Goal: Task Accomplishment & Management: Use online tool/utility

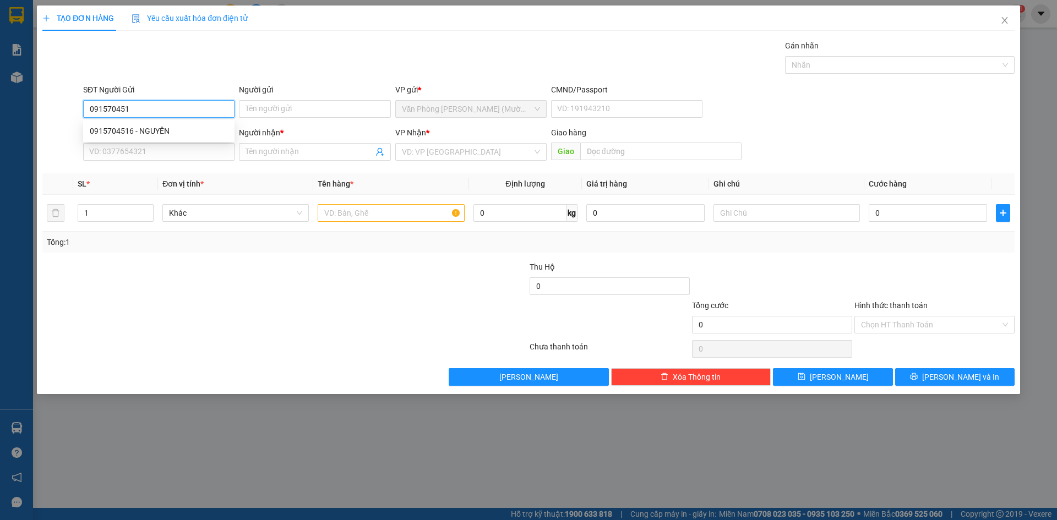
type input "0915704516"
click at [115, 130] on div "0915704516 - NGUYÊN" at bounding box center [159, 131] width 138 height 12
type input "NGUYÊN"
type input "0915704516"
click at [122, 151] on input "SĐT Người Nhận" at bounding box center [158, 152] width 151 height 18
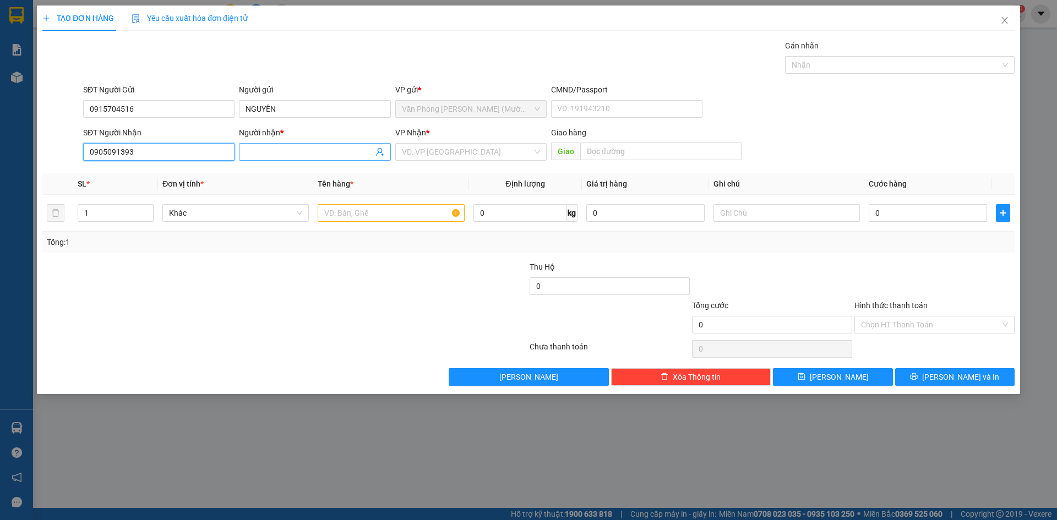
type input "0905091393"
click at [257, 155] on input "Người nhận *" at bounding box center [309, 152] width 127 height 12
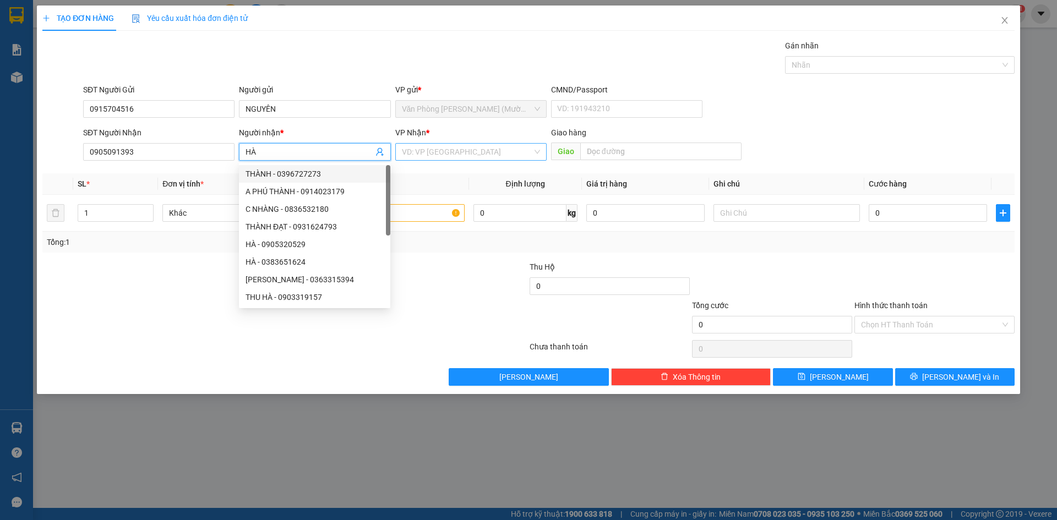
type input "HÀ"
click at [458, 154] on input "search" at bounding box center [467, 152] width 131 height 17
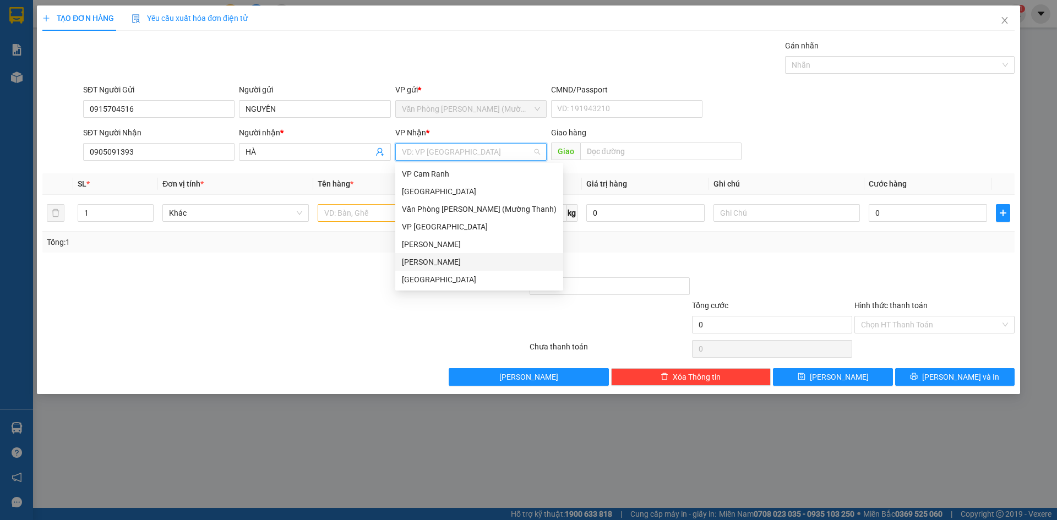
click at [465, 258] on div "[PERSON_NAME]" at bounding box center [479, 262] width 155 height 12
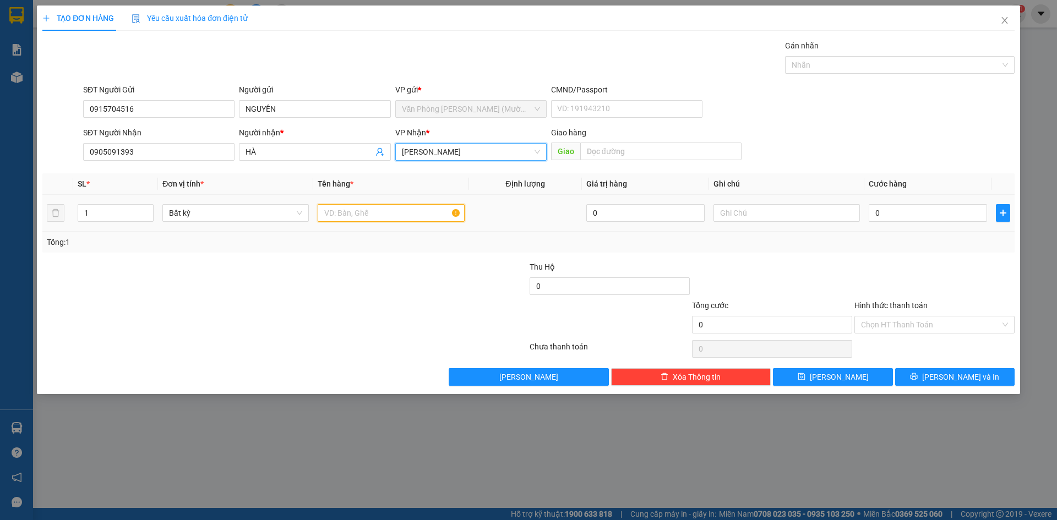
click at [356, 216] on input "text" at bounding box center [391, 213] width 146 height 18
type input "4"
type input "[GEOGRAPHIC_DATA]"
click at [883, 216] on input "0" at bounding box center [928, 213] width 118 height 18
type input "4"
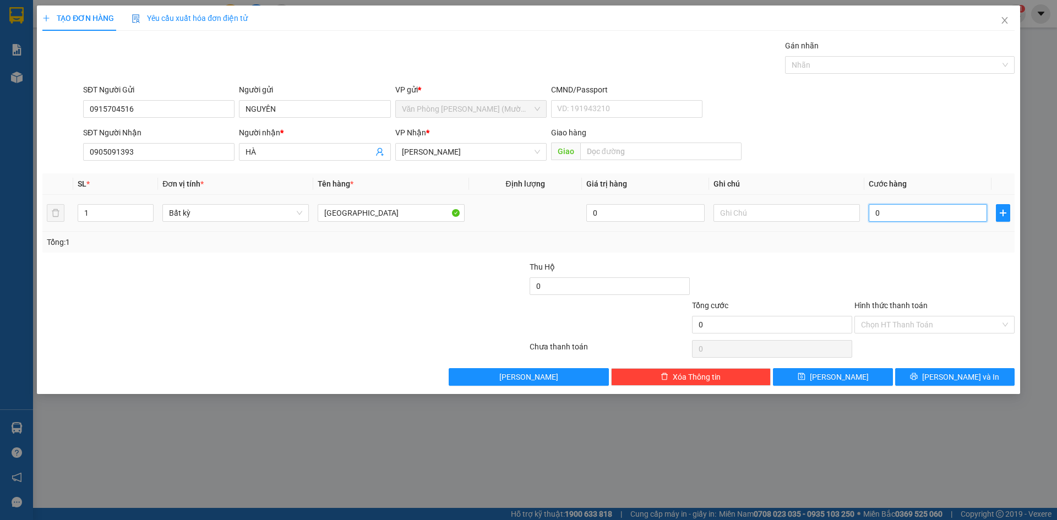
type input "4"
type input "40"
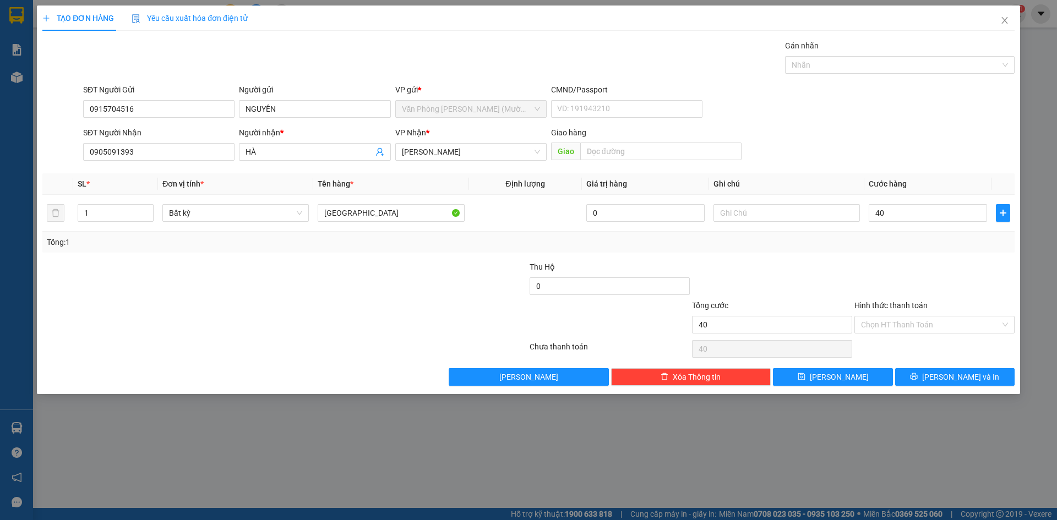
type input "40.000"
click at [846, 303] on div "Tổng cước" at bounding box center [772, 308] width 160 height 17
click at [909, 327] on input "Hình thức thanh toán" at bounding box center [930, 325] width 139 height 17
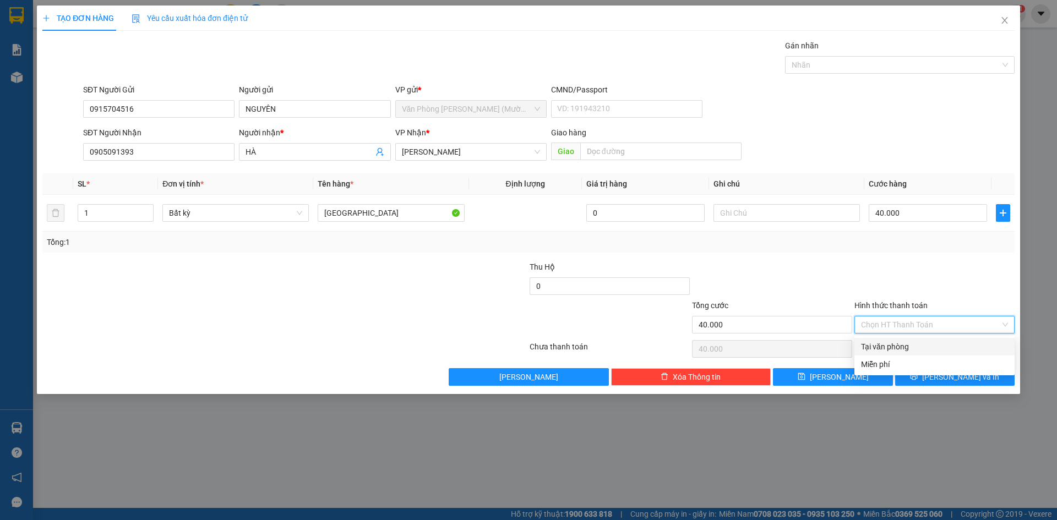
click at [917, 344] on div "Tại văn phòng" at bounding box center [934, 347] width 147 height 12
type input "0"
click at [918, 374] on icon "printer" at bounding box center [914, 377] width 8 height 8
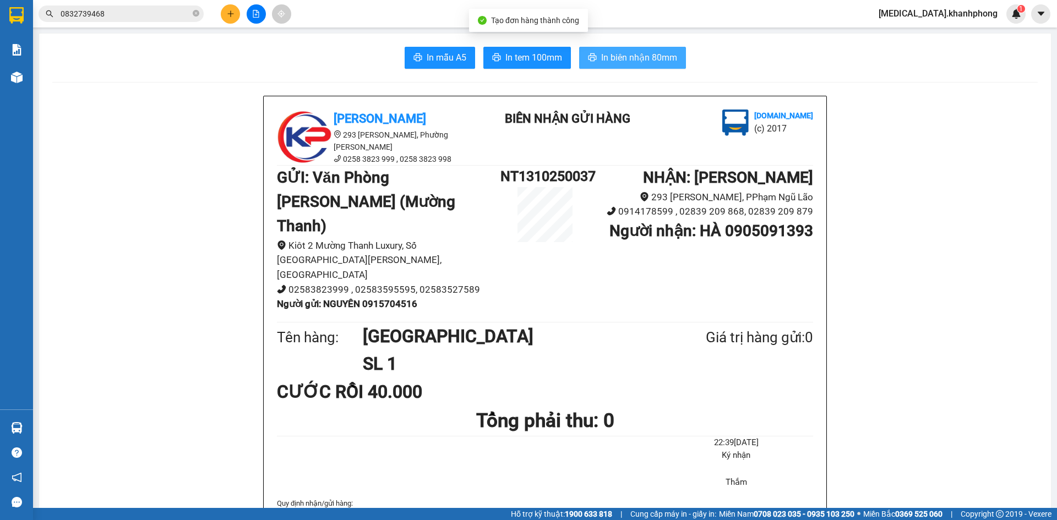
click at [619, 60] on span "In biên nhận 80mm" at bounding box center [639, 58] width 76 height 14
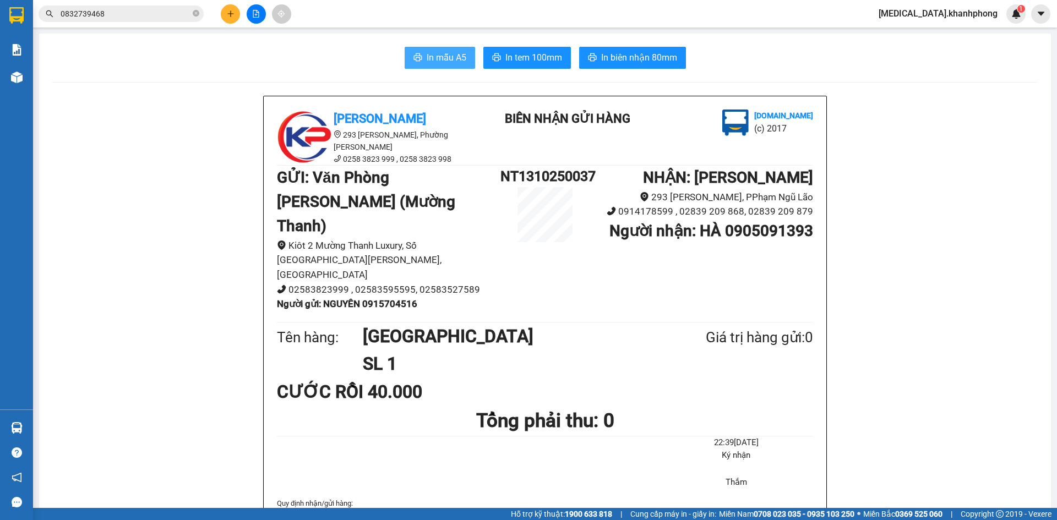
click at [422, 57] on button "In mẫu A5" at bounding box center [440, 58] width 70 height 22
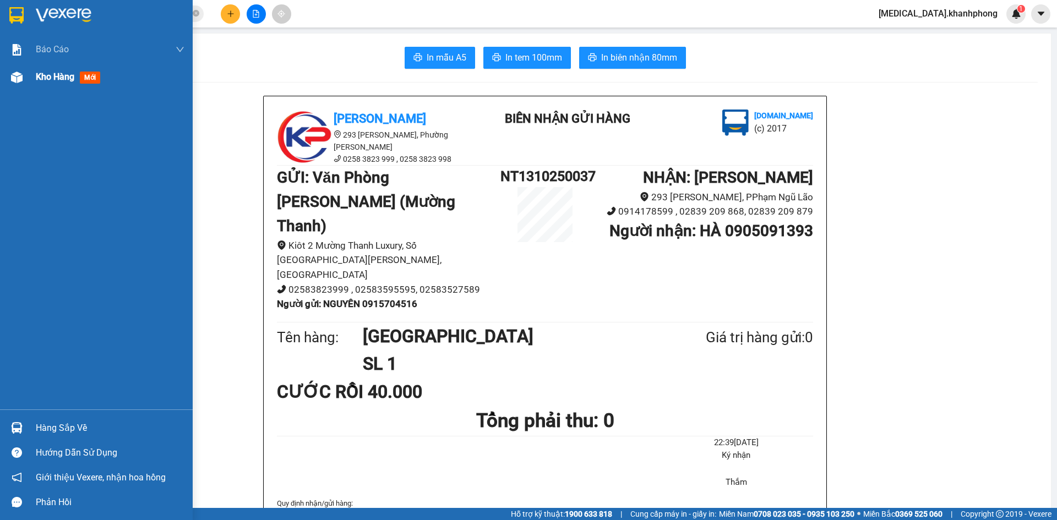
click at [48, 78] on span "Kho hàng" at bounding box center [55, 77] width 39 height 10
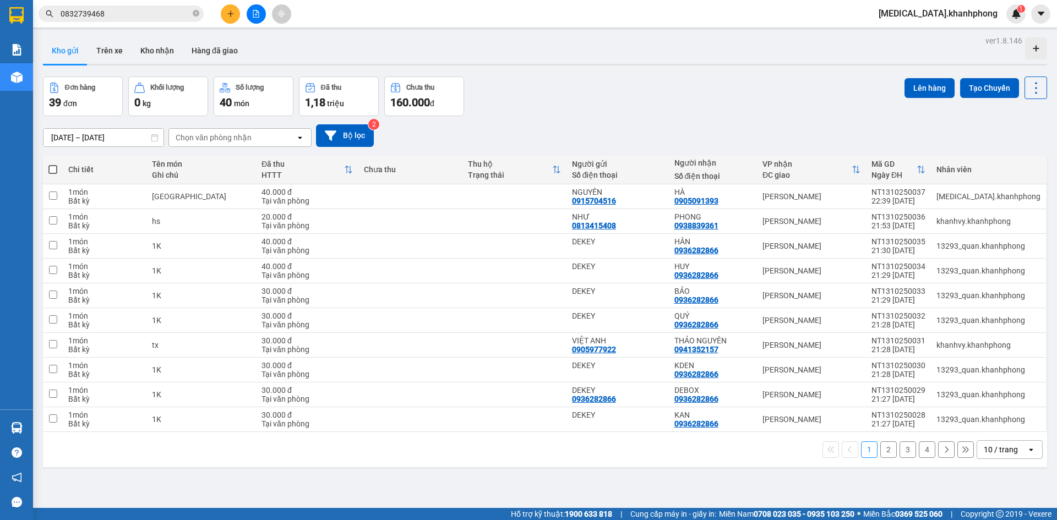
click at [51, 170] on span at bounding box center [52, 169] width 9 height 9
click at [53, 164] on input "checkbox" at bounding box center [53, 164] width 0 height 0
checkbox input "true"
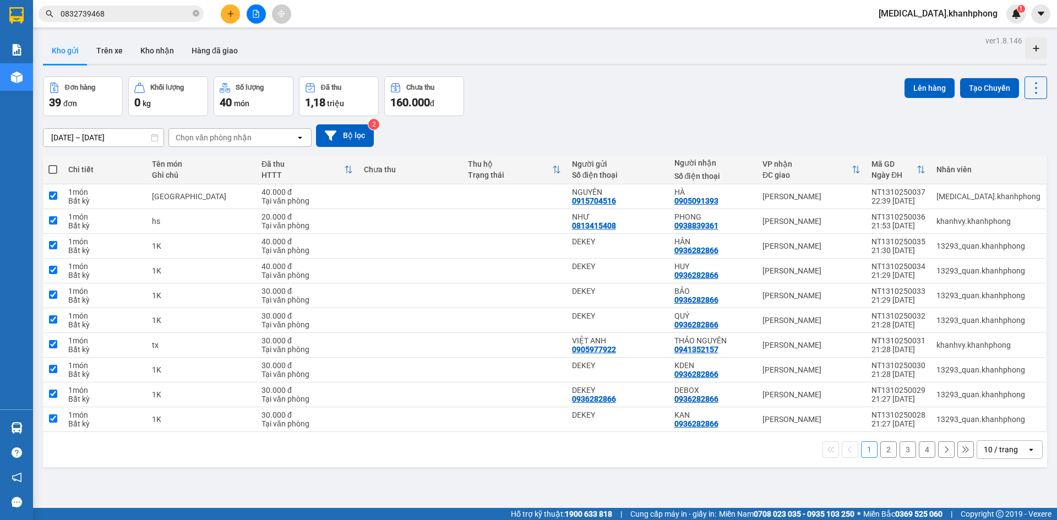
checkbox input "true"
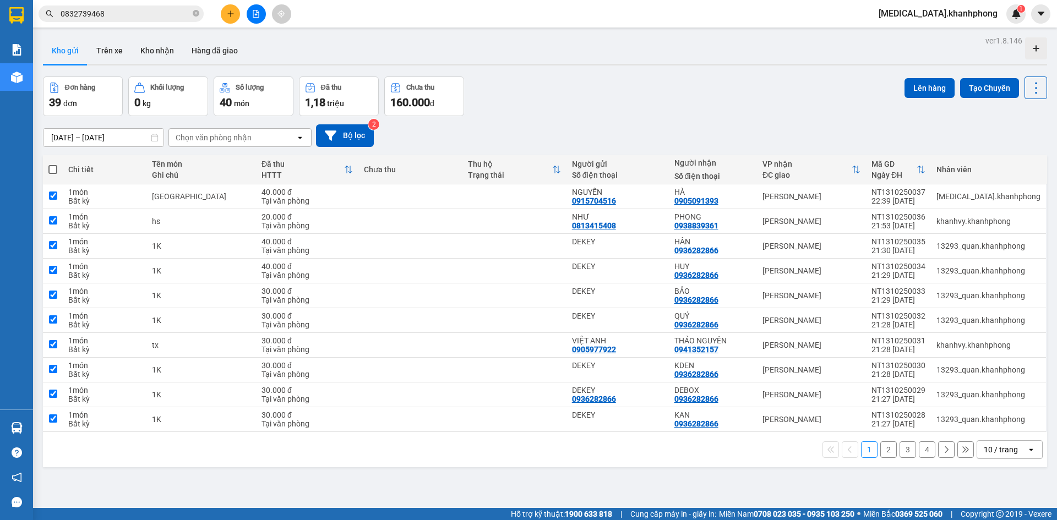
checkbox input "true"
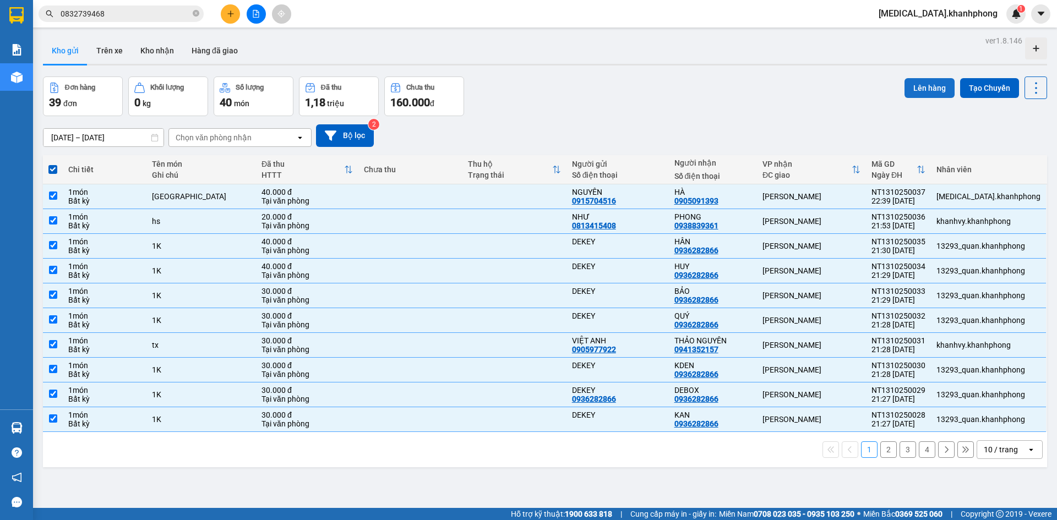
click at [926, 85] on button "Lên hàng" at bounding box center [930, 88] width 50 height 20
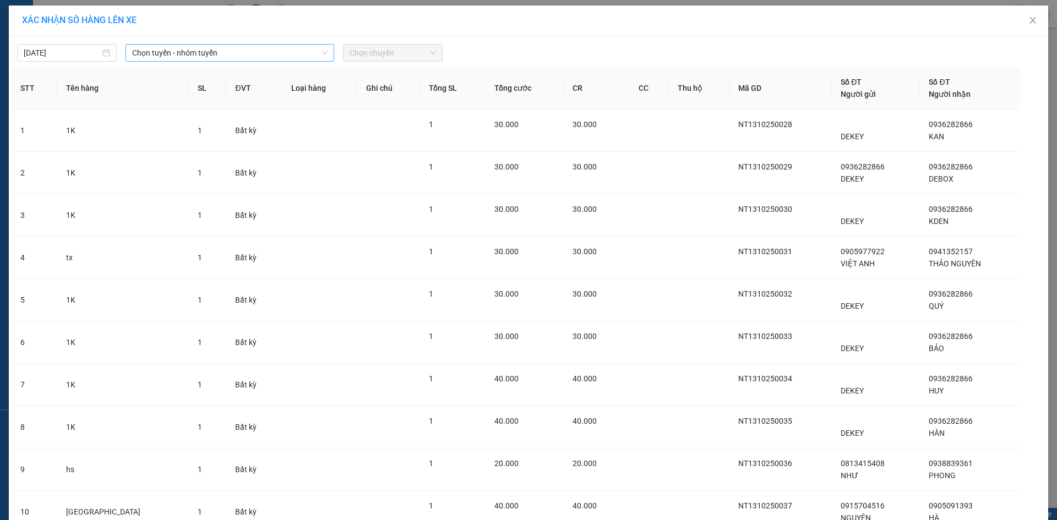
click at [225, 55] on span "Chọn tuyến - nhóm tuyến" at bounding box center [229, 53] width 195 height 17
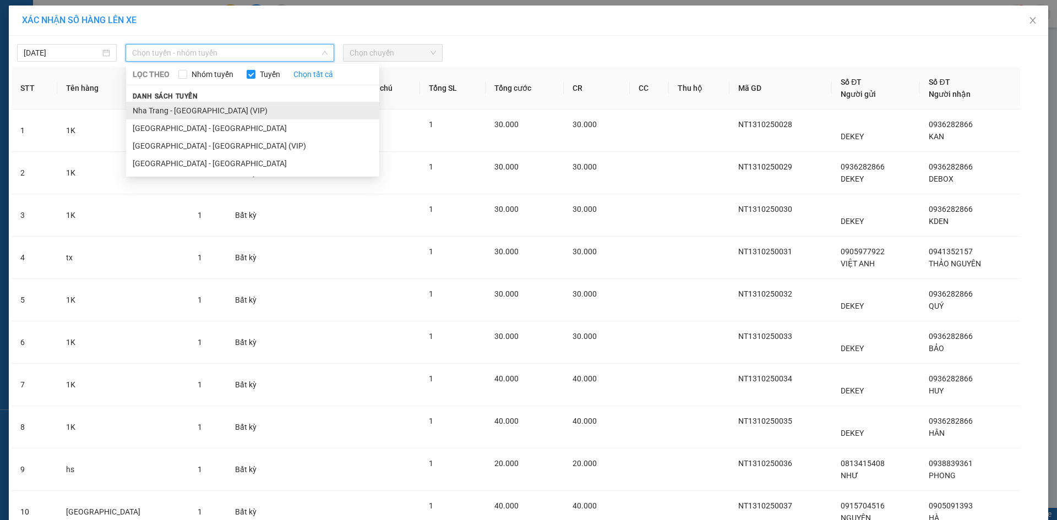
click at [224, 108] on li "Nha Trang - [GEOGRAPHIC_DATA] (VIP)" at bounding box center [252, 111] width 253 height 18
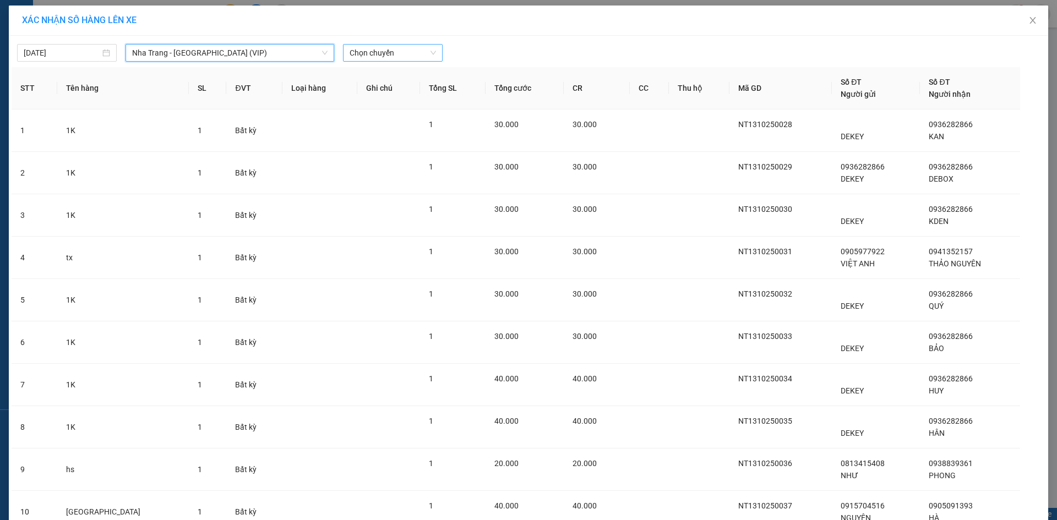
click at [394, 52] on span "Chọn chuyến" at bounding box center [393, 53] width 86 height 17
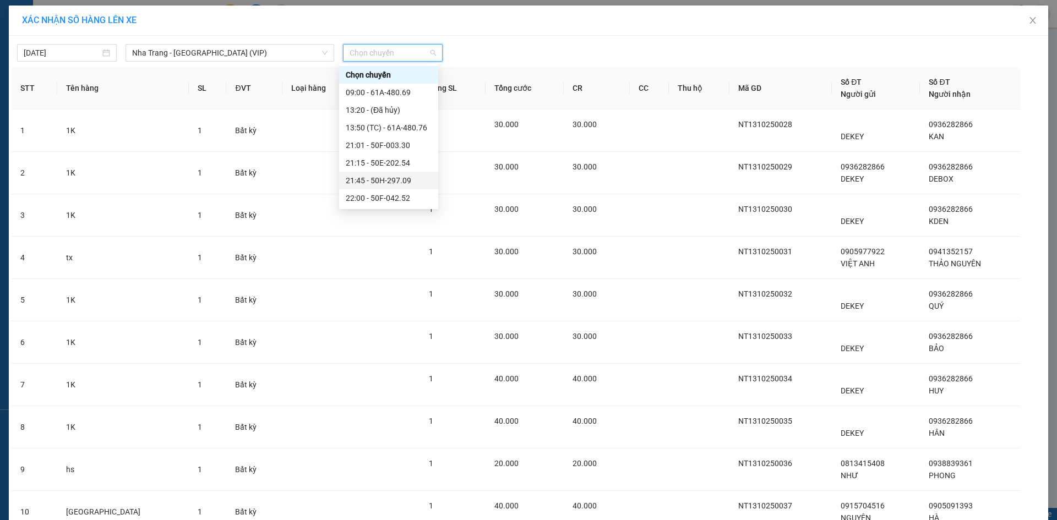
click at [389, 179] on div "21:45 - 50H-297.09" at bounding box center [389, 181] width 86 height 12
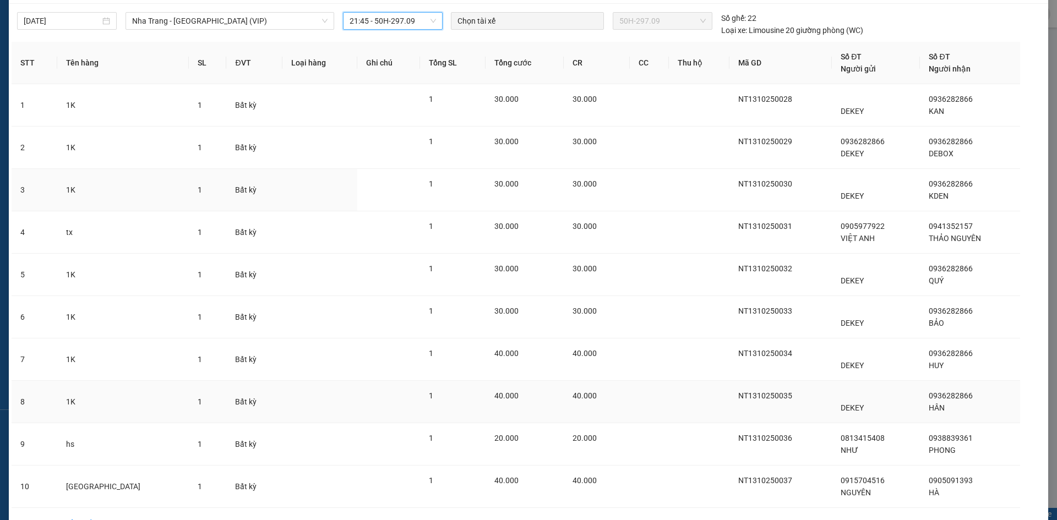
scroll to position [100, 0]
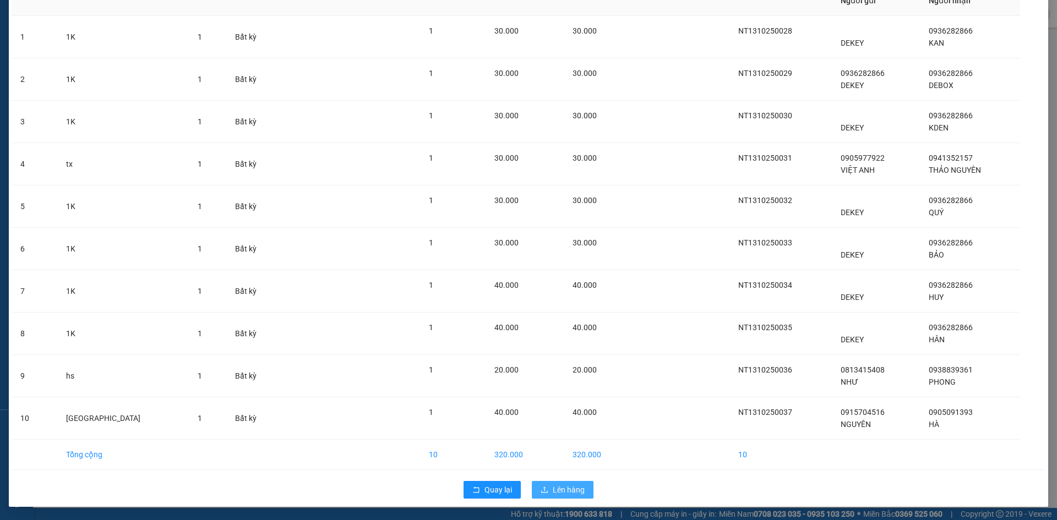
click at [553, 485] on span "Lên hàng" at bounding box center [569, 490] width 32 height 12
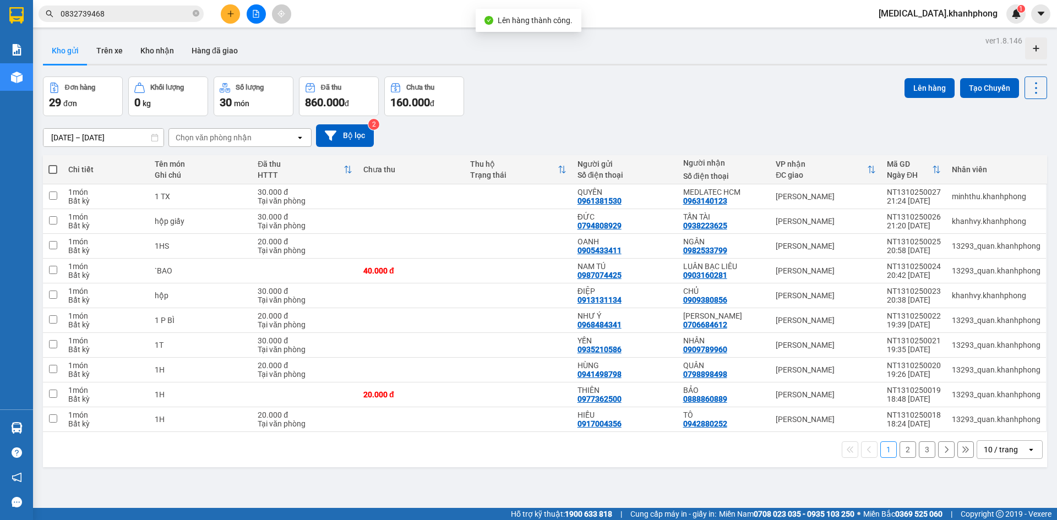
click at [51, 170] on span at bounding box center [52, 169] width 9 height 9
click at [53, 164] on input "checkbox" at bounding box center [53, 164] width 0 height 0
checkbox input "true"
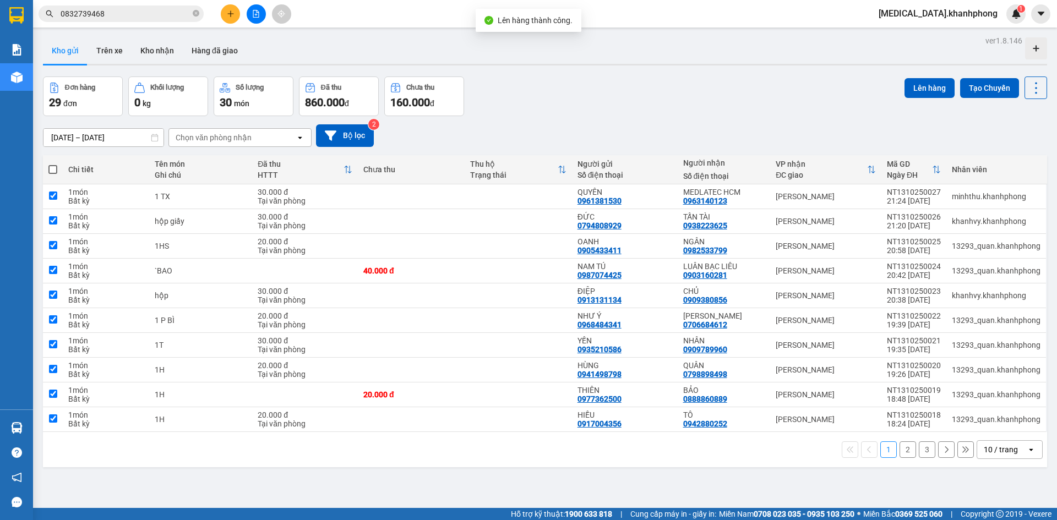
checkbox input "true"
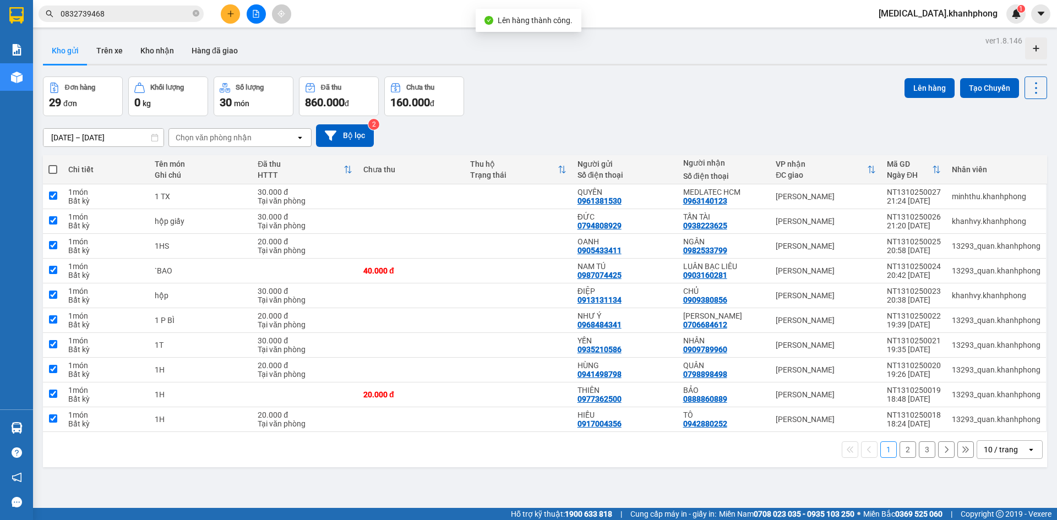
checkbox input "true"
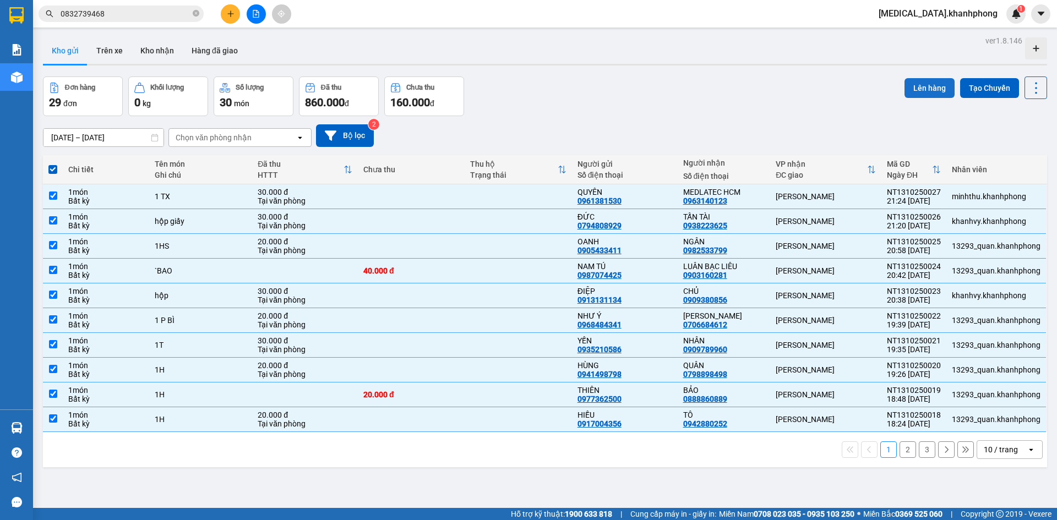
click at [908, 86] on button "Lên hàng" at bounding box center [930, 88] width 50 height 20
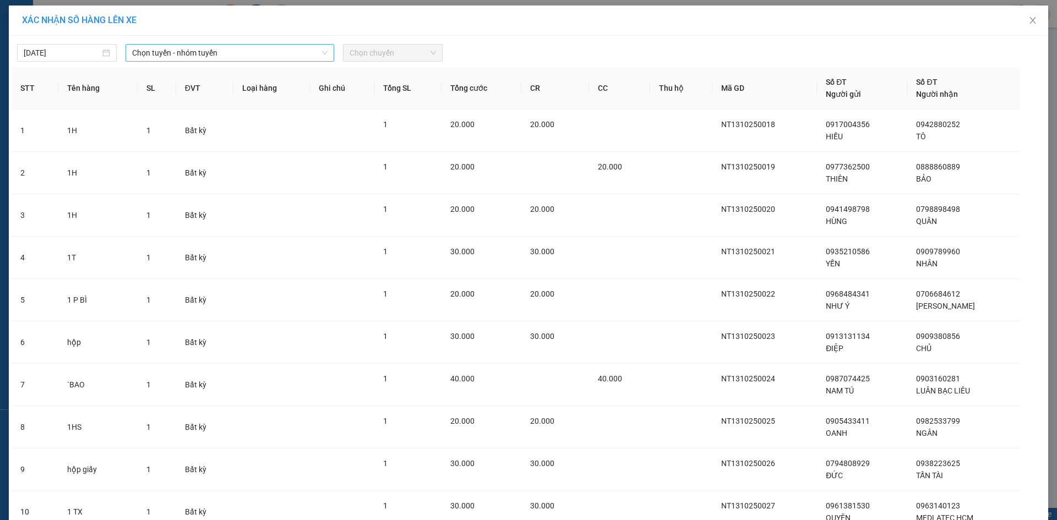
click at [199, 52] on span "Chọn tuyến - nhóm tuyến" at bounding box center [229, 53] width 195 height 17
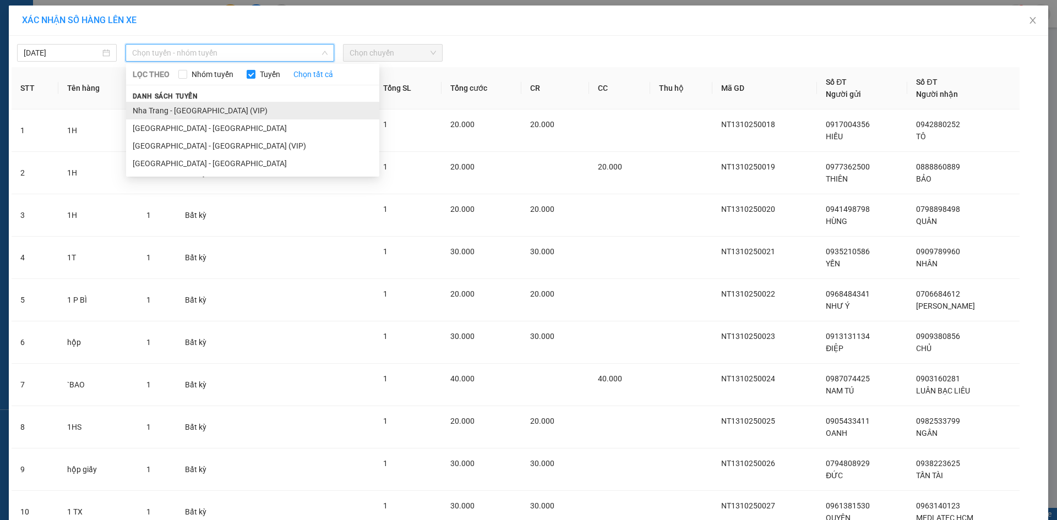
click at [201, 113] on li "Nha Trang - [GEOGRAPHIC_DATA] (VIP)" at bounding box center [252, 111] width 253 height 18
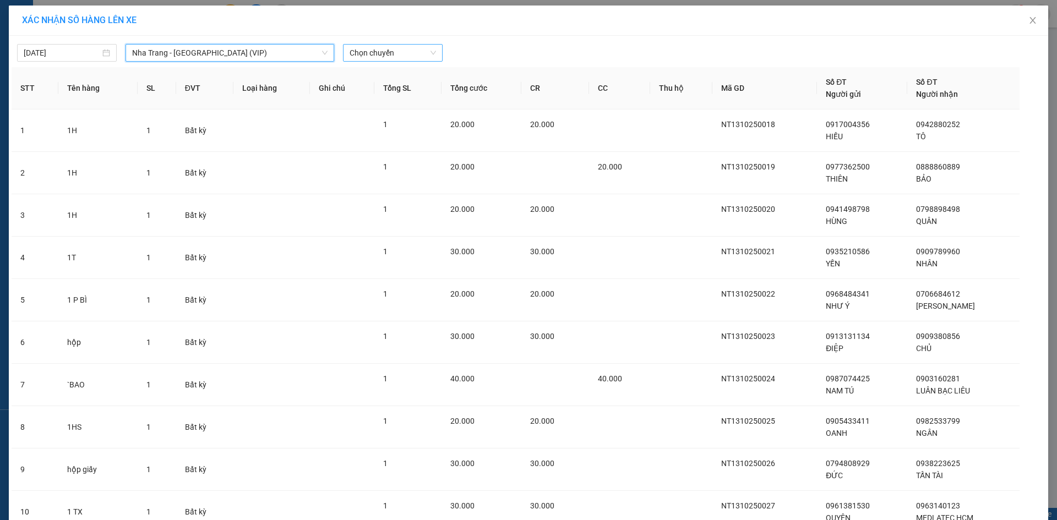
click at [421, 51] on span "Chọn chuyến" at bounding box center [393, 53] width 86 height 17
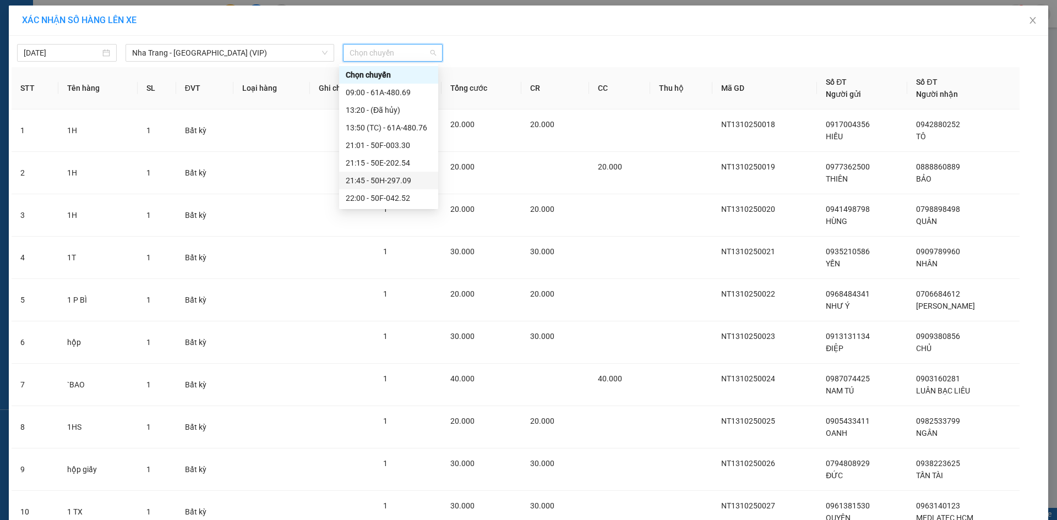
click at [392, 182] on div "21:45 - 50H-297.09" at bounding box center [389, 181] width 86 height 12
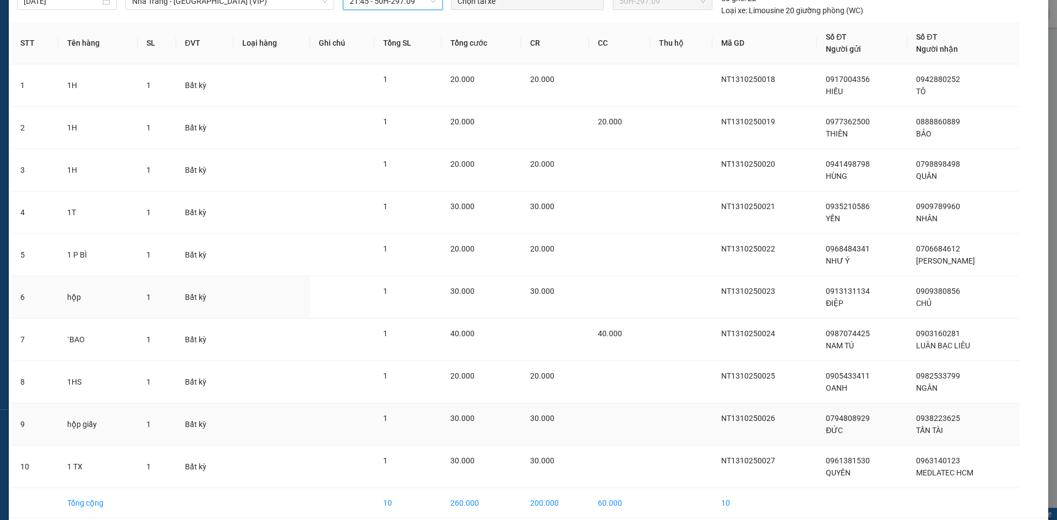
scroll to position [100, 0]
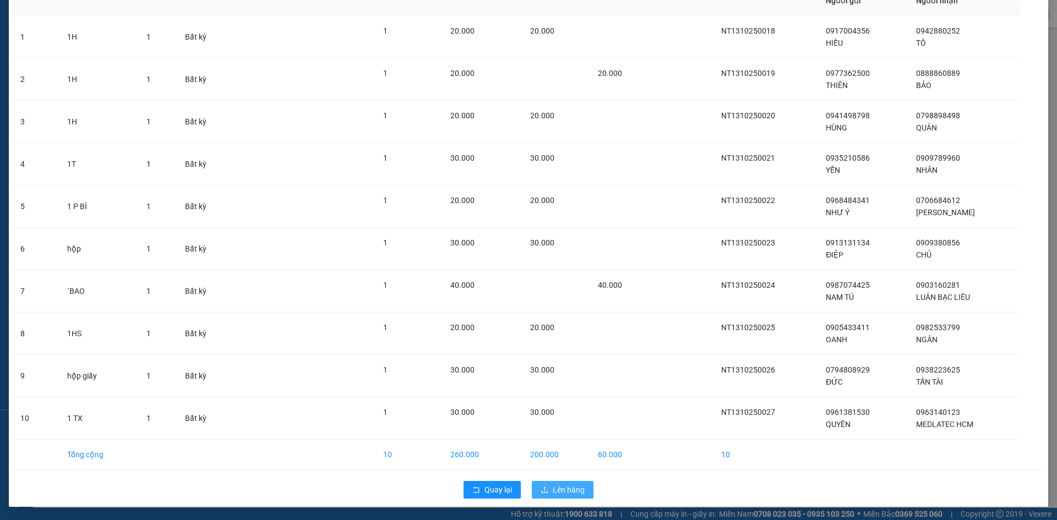
click at [557, 492] on span "Lên hàng" at bounding box center [569, 490] width 32 height 12
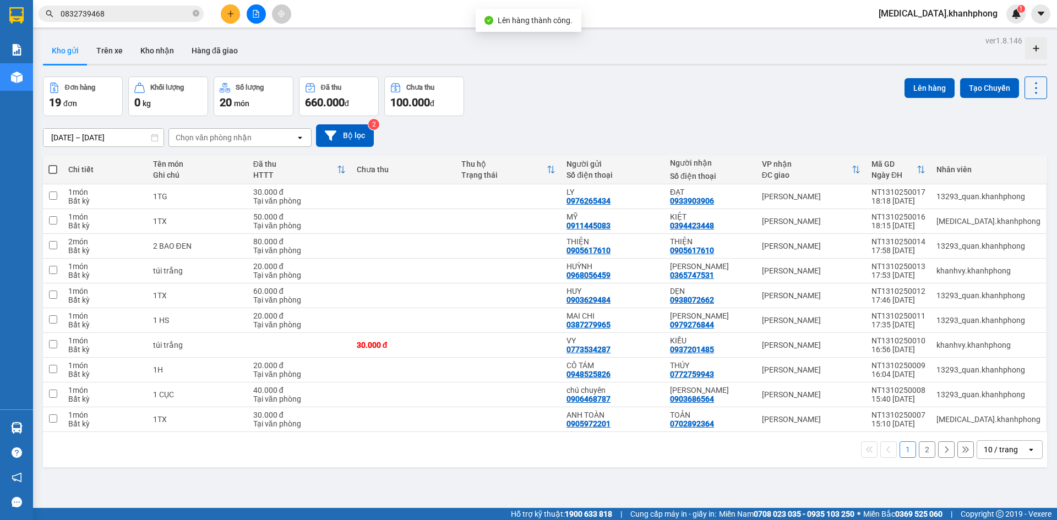
click at [52, 165] on span at bounding box center [52, 169] width 9 height 9
click at [53, 164] on input "checkbox" at bounding box center [53, 164] width 0 height 0
checkbox input "true"
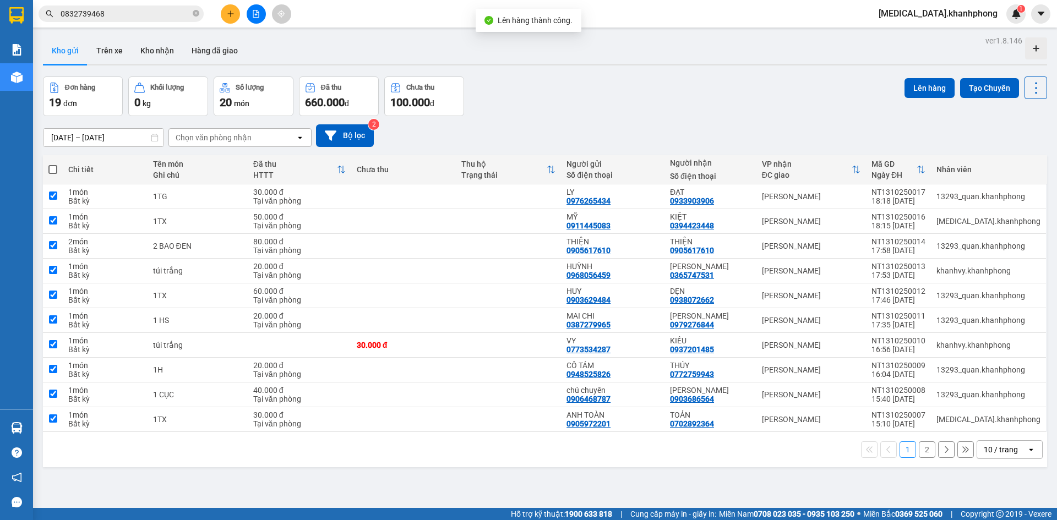
checkbox input "true"
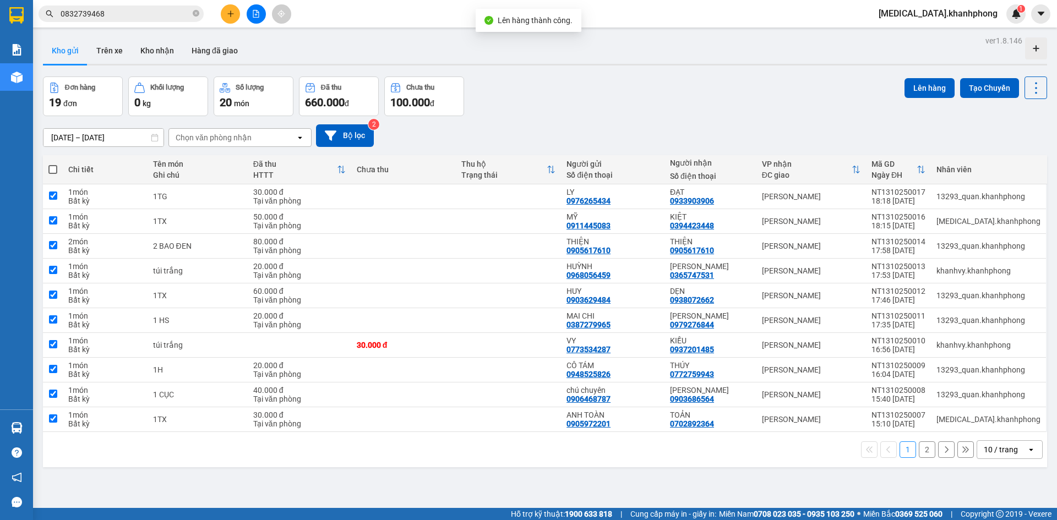
checkbox input "true"
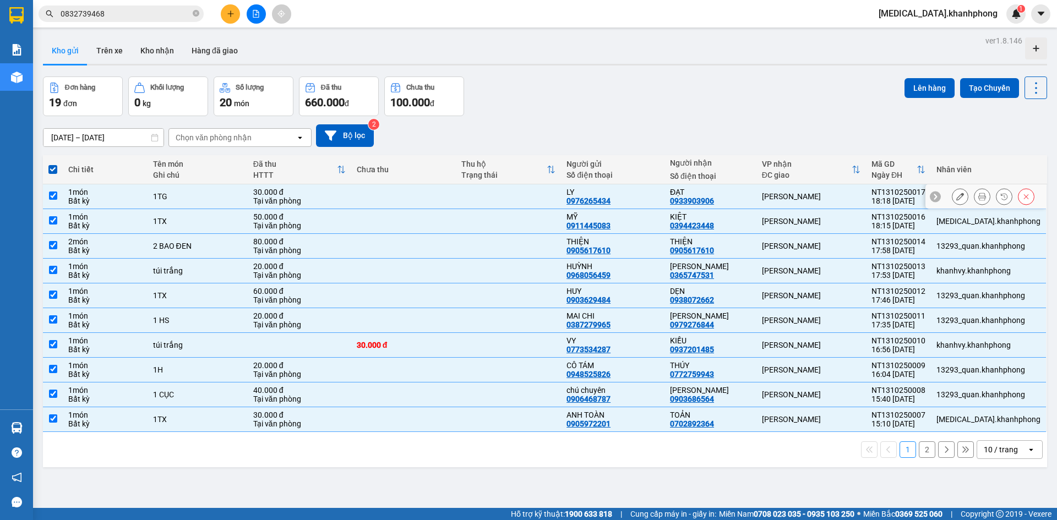
click at [751, 193] on div "ĐẠT" at bounding box center [710, 192] width 81 height 9
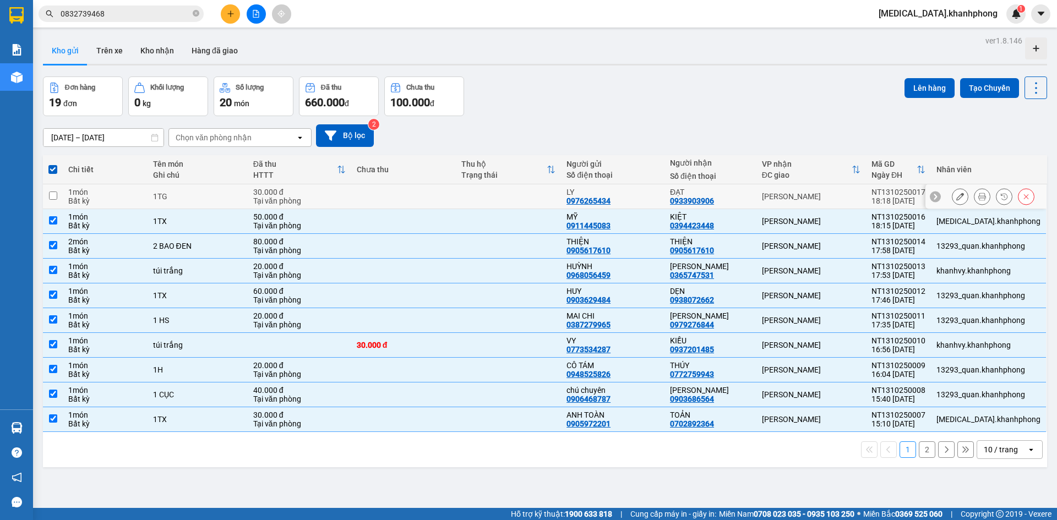
checkbox input "false"
click at [910, 90] on button "Lên hàng" at bounding box center [930, 88] width 50 height 20
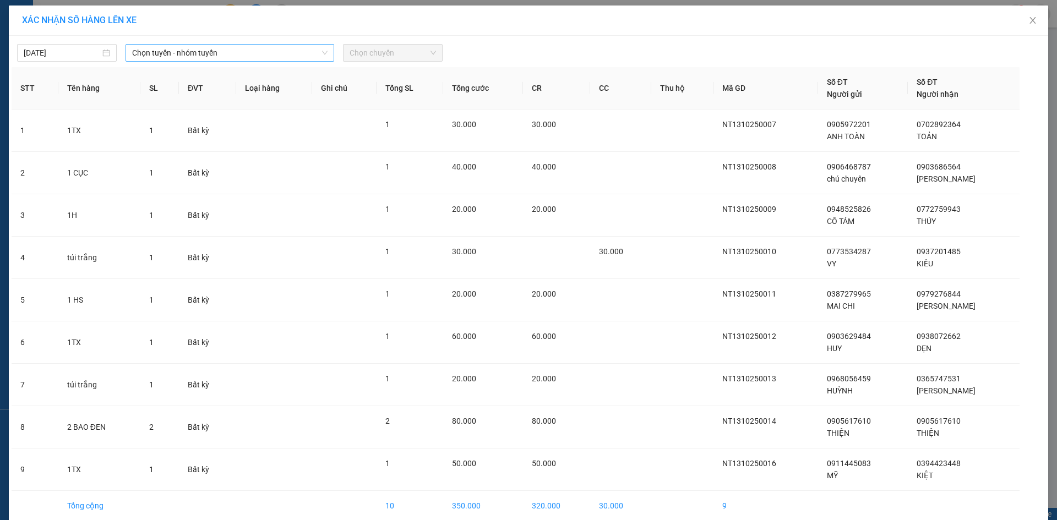
click at [274, 54] on span "Chọn tuyến - nhóm tuyến" at bounding box center [229, 53] width 195 height 17
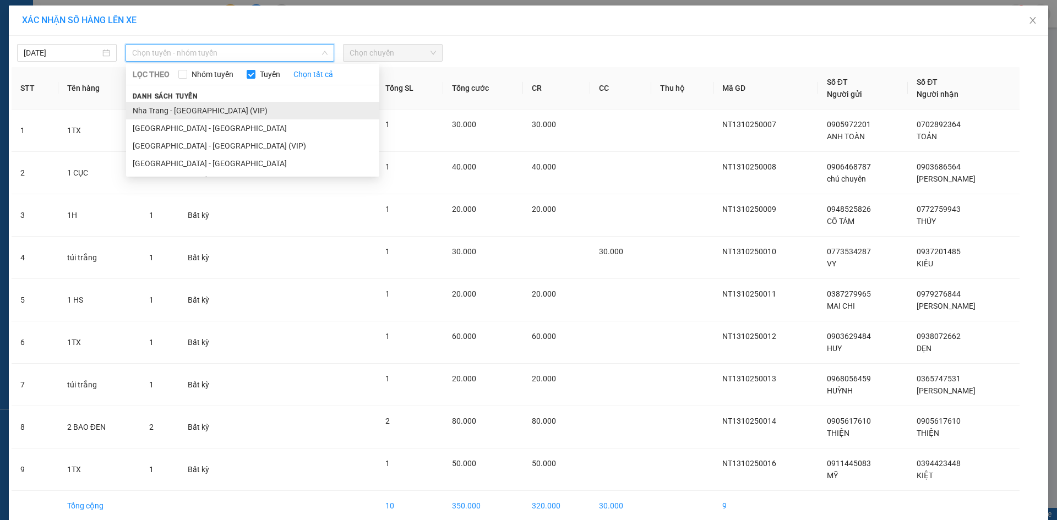
click at [287, 108] on li "Nha Trang - [GEOGRAPHIC_DATA] (VIP)" at bounding box center [252, 111] width 253 height 18
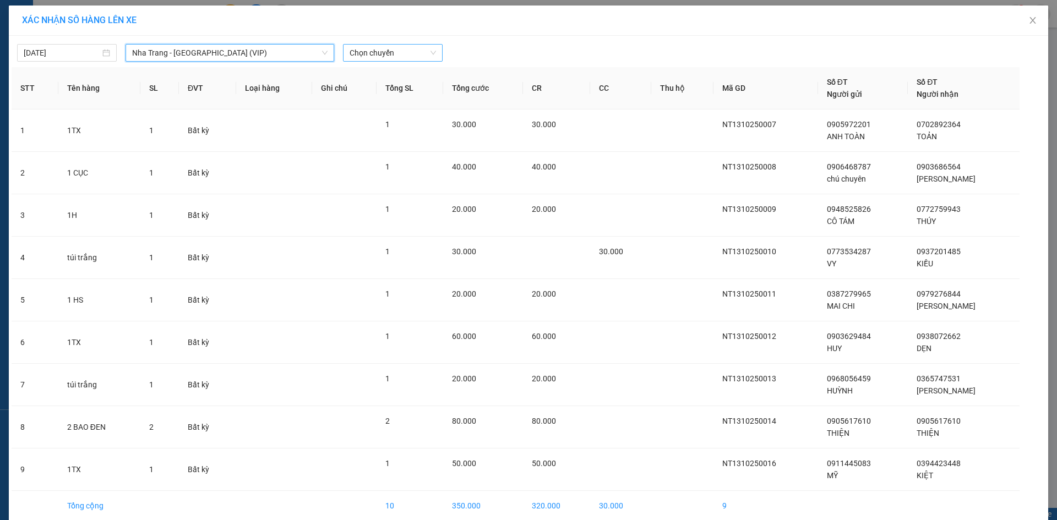
click at [382, 54] on span "Chọn chuyến" at bounding box center [393, 53] width 86 height 17
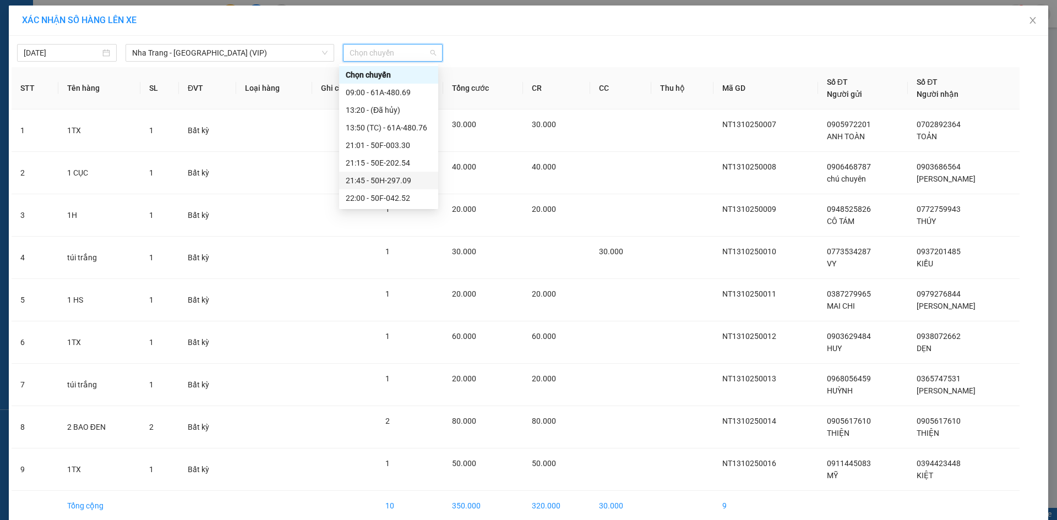
click at [396, 179] on div "21:45 - 50H-297.09" at bounding box center [389, 181] width 86 height 12
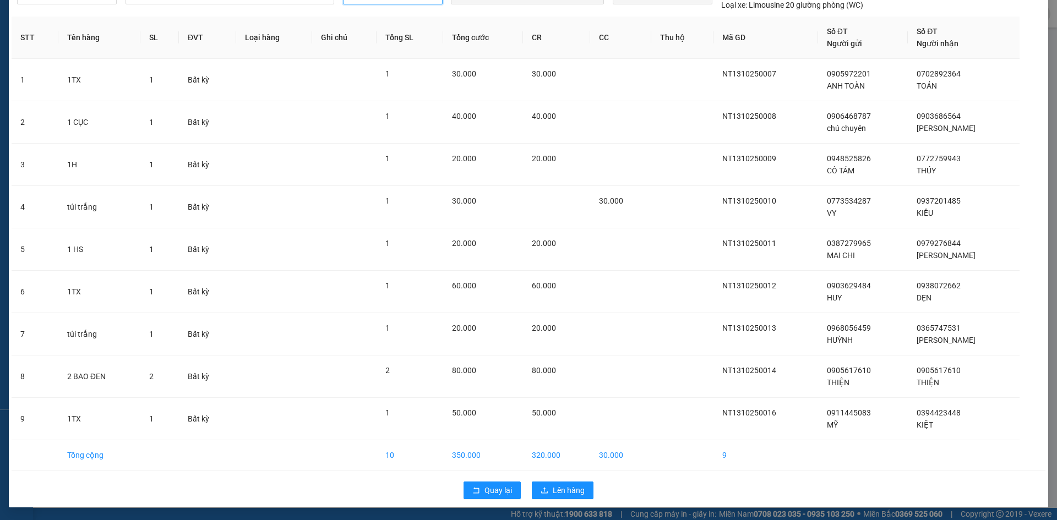
scroll to position [58, 0]
click at [566, 486] on span "Lên hàng" at bounding box center [569, 490] width 32 height 12
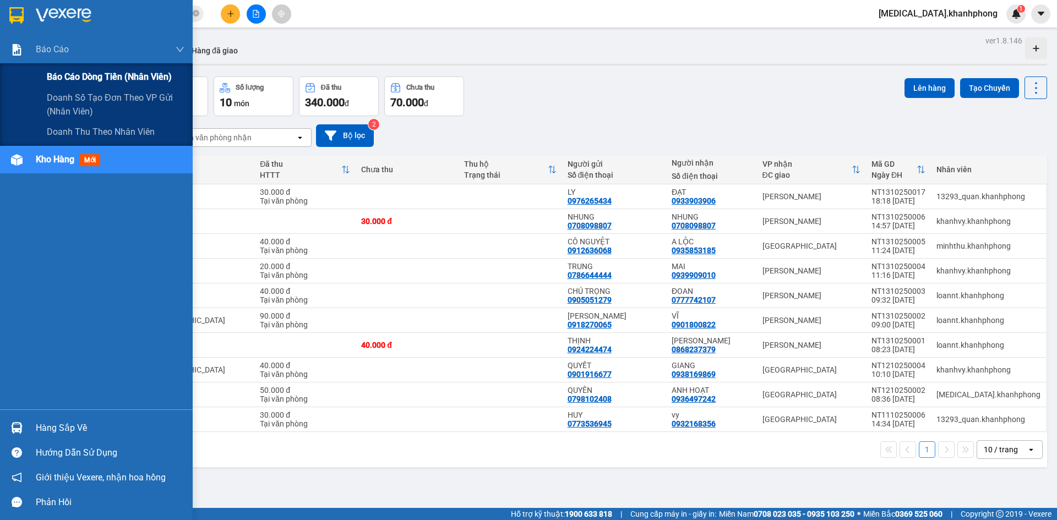
click at [48, 77] on span "Báo cáo dòng tiền (nhân viên)" at bounding box center [109, 77] width 125 height 14
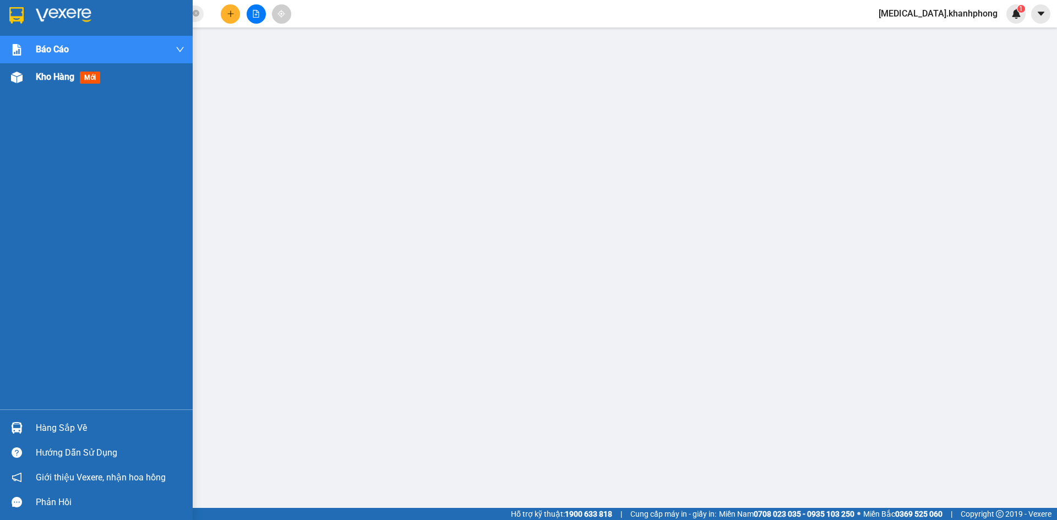
click at [39, 75] on span "Kho hàng" at bounding box center [55, 77] width 39 height 10
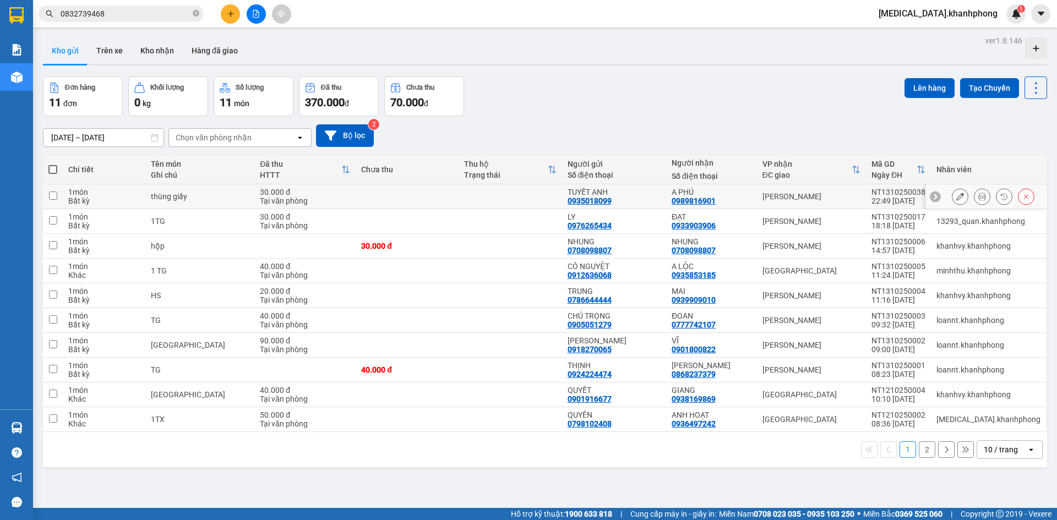
click at [786, 193] on div "[PERSON_NAME]" at bounding box center [812, 196] width 98 height 9
checkbox input "true"
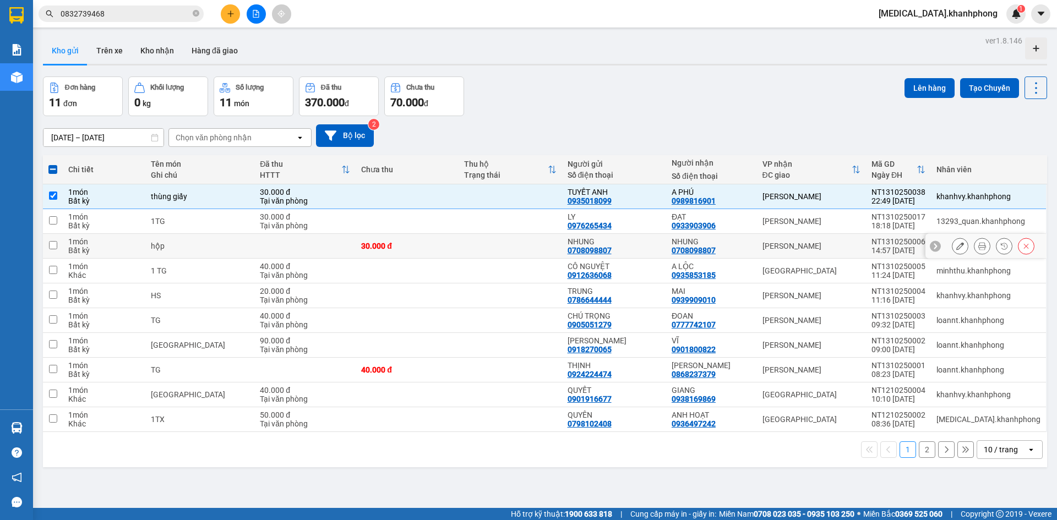
click at [827, 242] on div "[PERSON_NAME]" at bounding box center [812, 246] width 98 height 9
checkbox input "true"
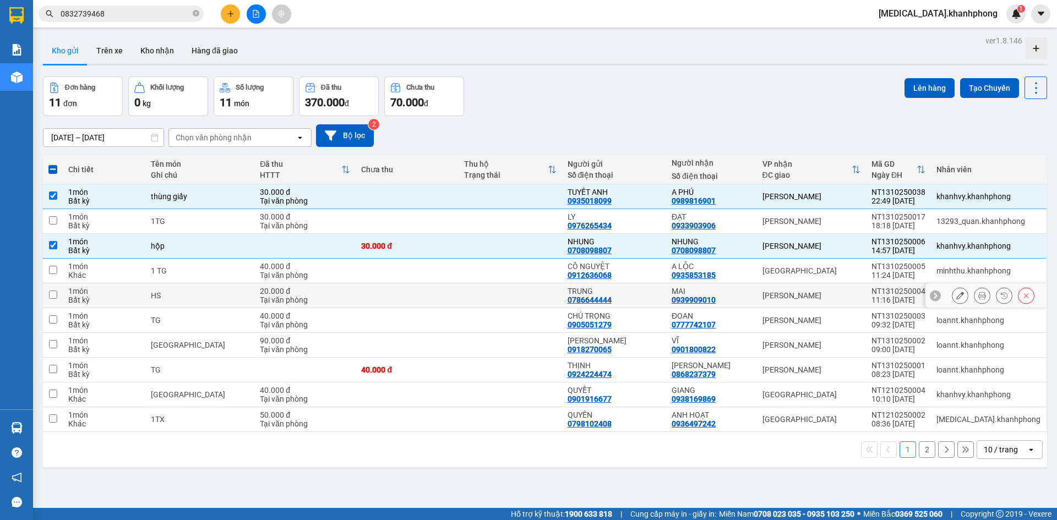
click at [810, 297] on div "[PERSON_NAME]" at bounding box center [812, 295] width 98 height 9
checkbox input "true"
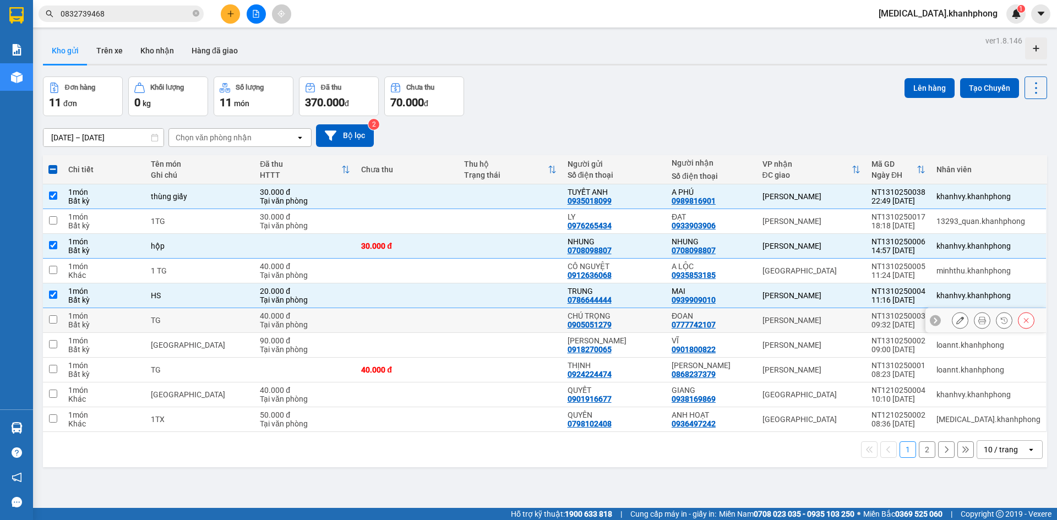
click at [811, 324] on div "[PERSON_NAME]" at bounding box center [812, 320] width 98 height 9
checkbox input "true"
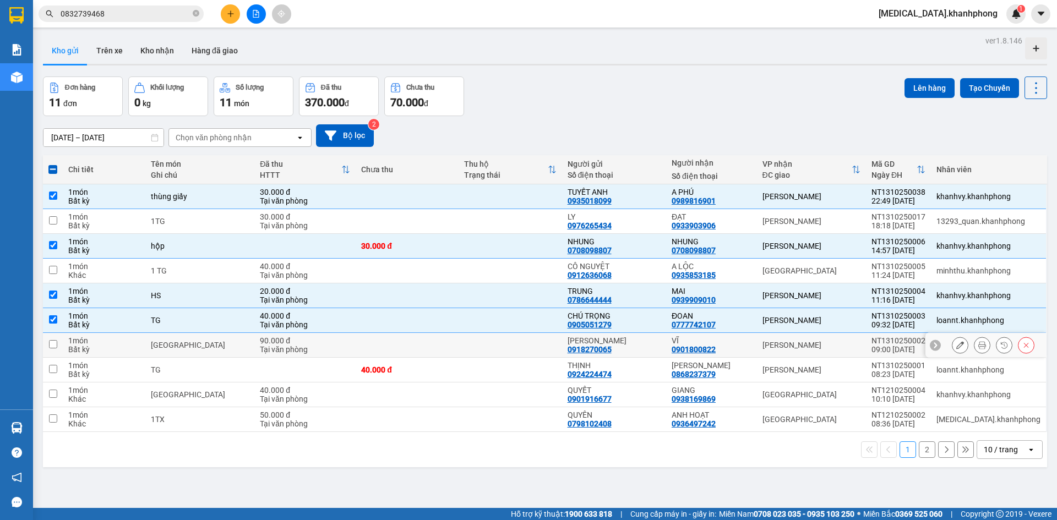
click at [809, 348] on div "[PERSON_NAME]" at bounding box center [812, 345] width 98 height 9
checkbox input "true"
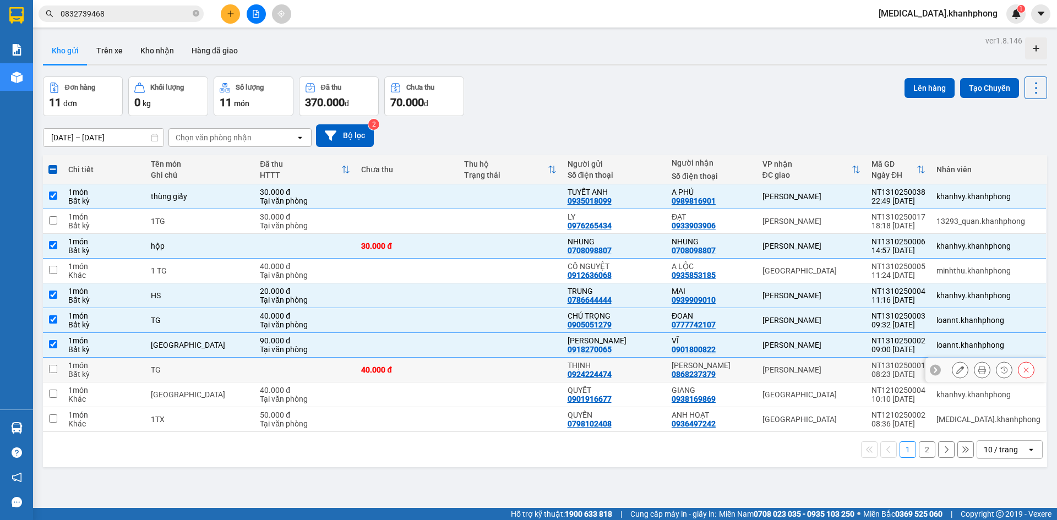
click at [808, 374] on div "[PERSON_NAME]" at bounding box center [812, 370] width 98 height 9
checkbox input "true"
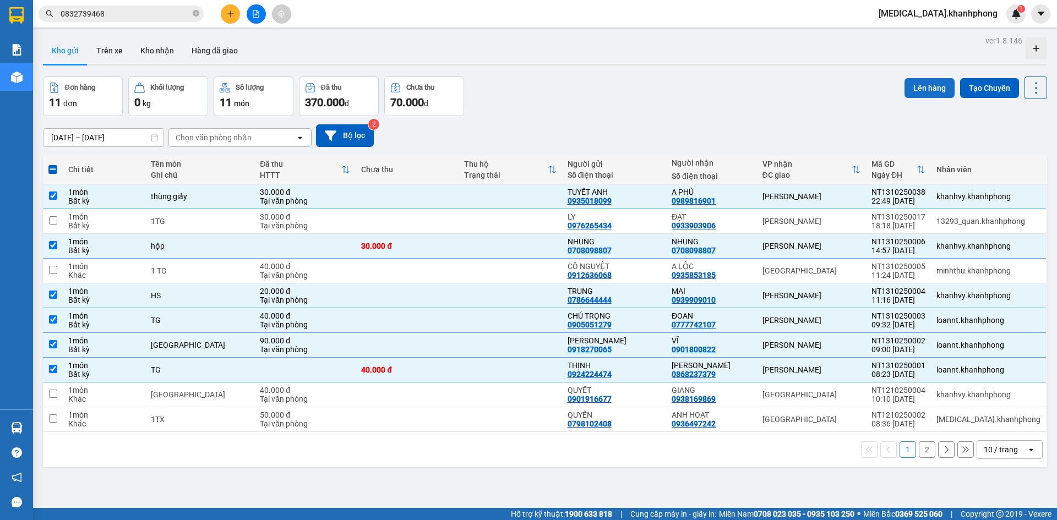
click at [923, 83] on button "Lên hàng" at bounding box center [930, 88] width 50 height 20
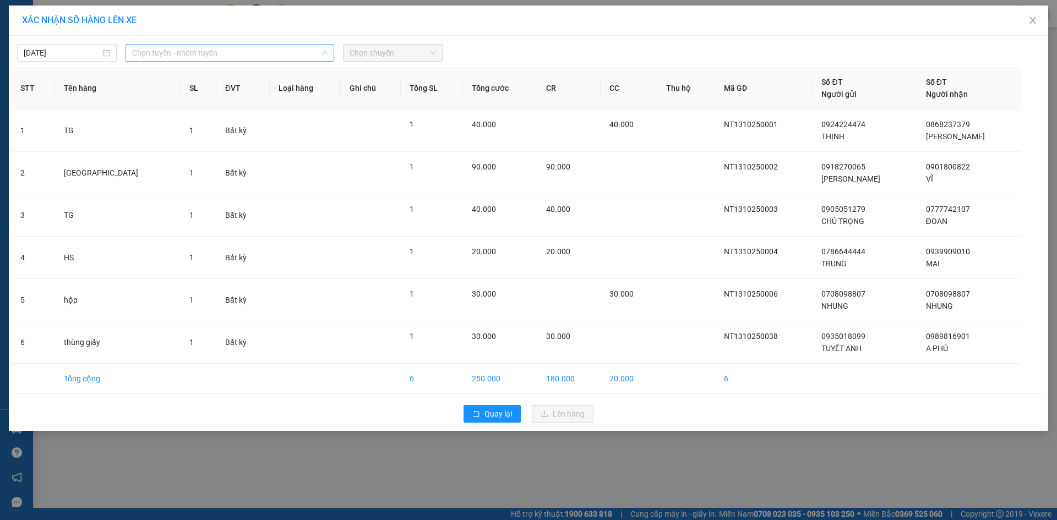
click at [293, 55] on span "Chọn tuyến - nhóm tuyến" at bounding box center [229, 53] width 195 height 17
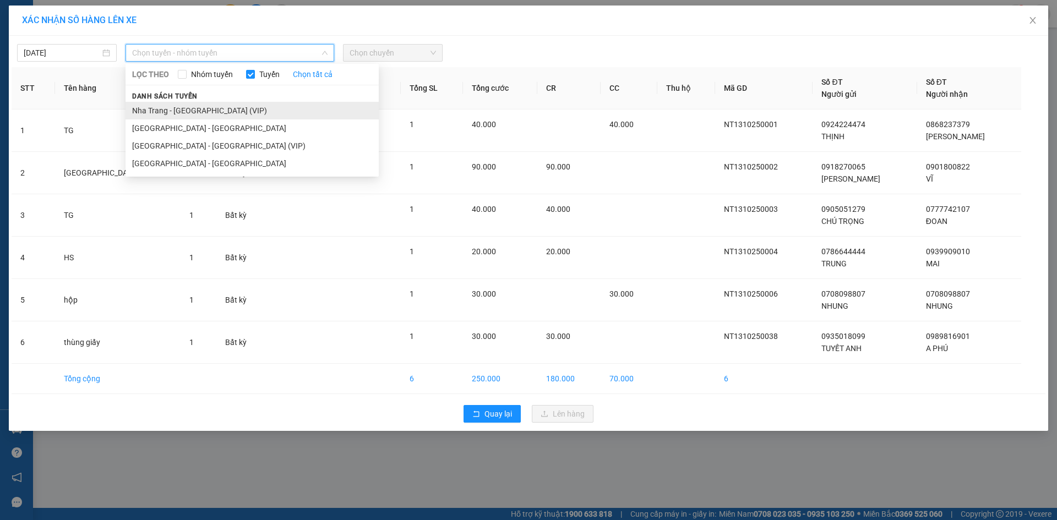
click at [296, 113] on li "Nha Trang - [GEOGRAPHIC_DATA] (VIP)" at bounding box center [252, 111] width 253 height 18
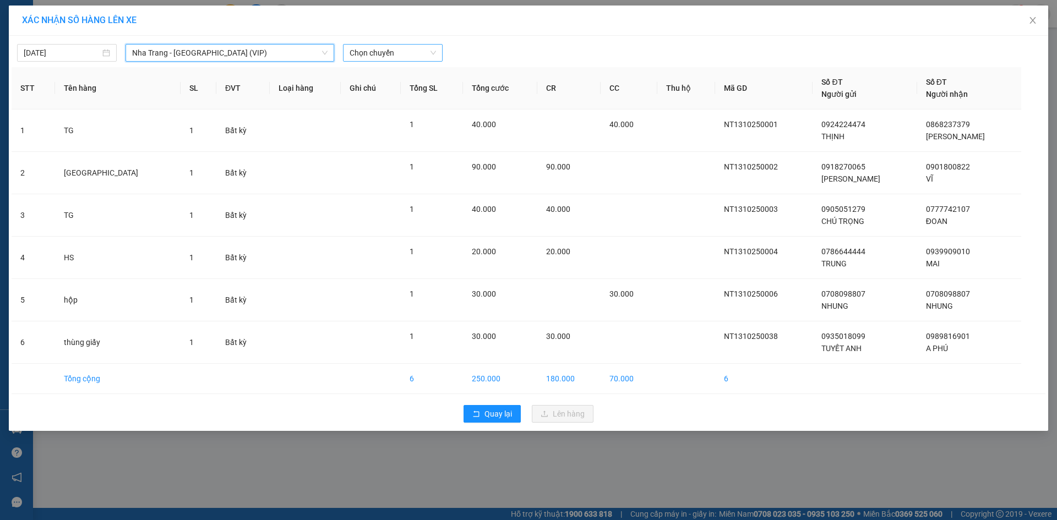
click at [361, 56] on span "Chọn chuyến" at bounding box center [393, 53] width 86 height 17
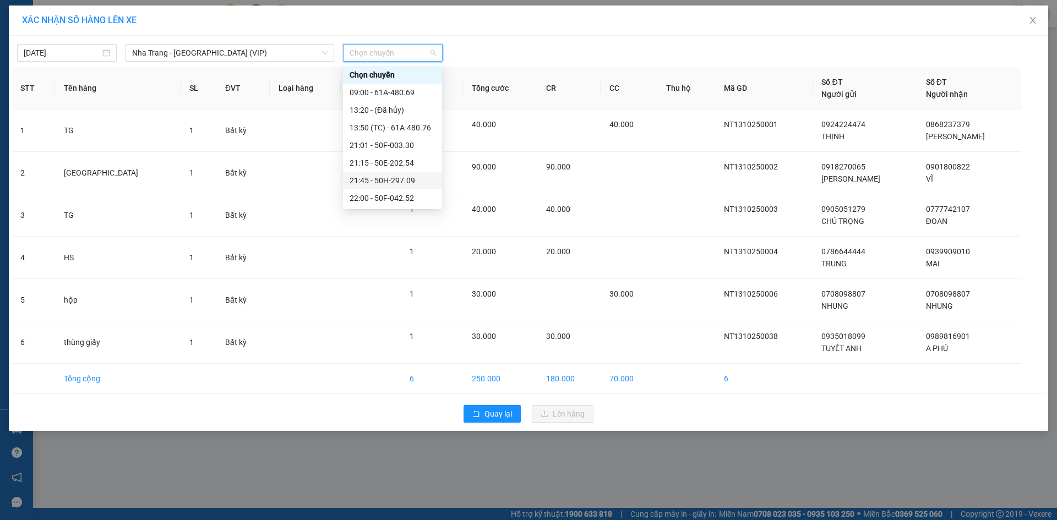
click at [383, 180] on div "21:45 - 50H-297.09" at bounding box center [393, 181] width 86 height 12
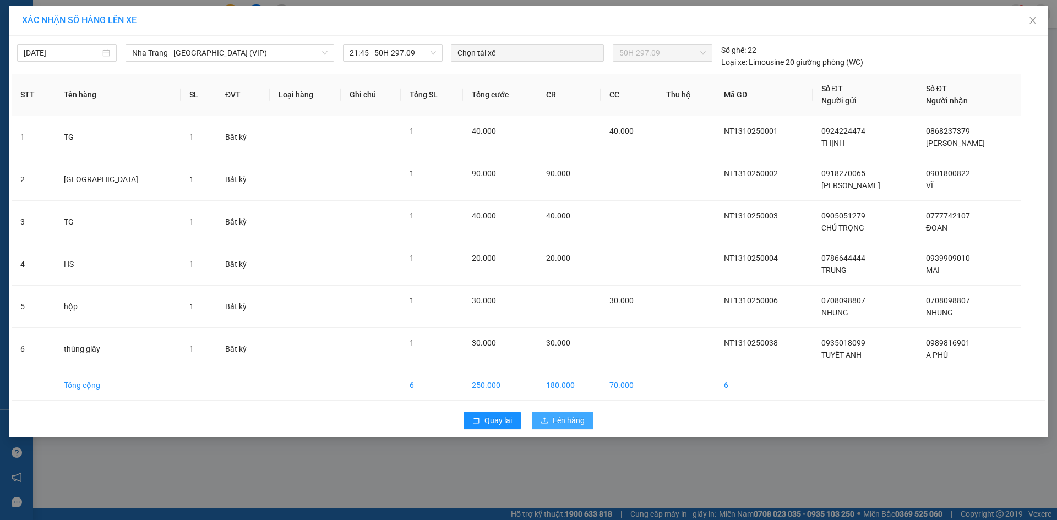
click at [556, 414] on button "Lên hàng" at bounding box center [563, 421] width 62 height 18
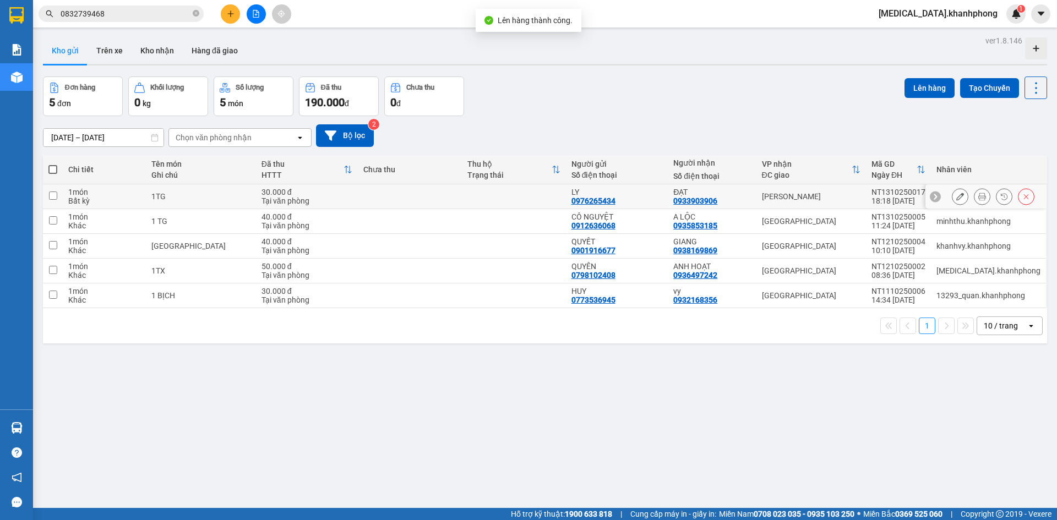
click at [772, 192] on td "[PERSON_NAME]" at bounding box center [812, 196] width 110 height 25
checkbox input "true"
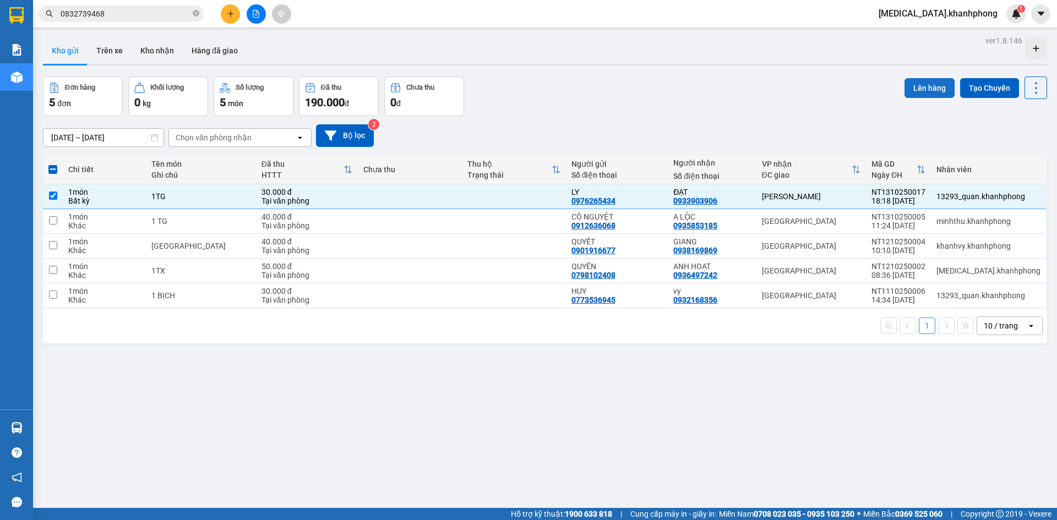
click at [920, 82] on button "Lên hàng" at bounding box center [930, 88] width 50 height 20
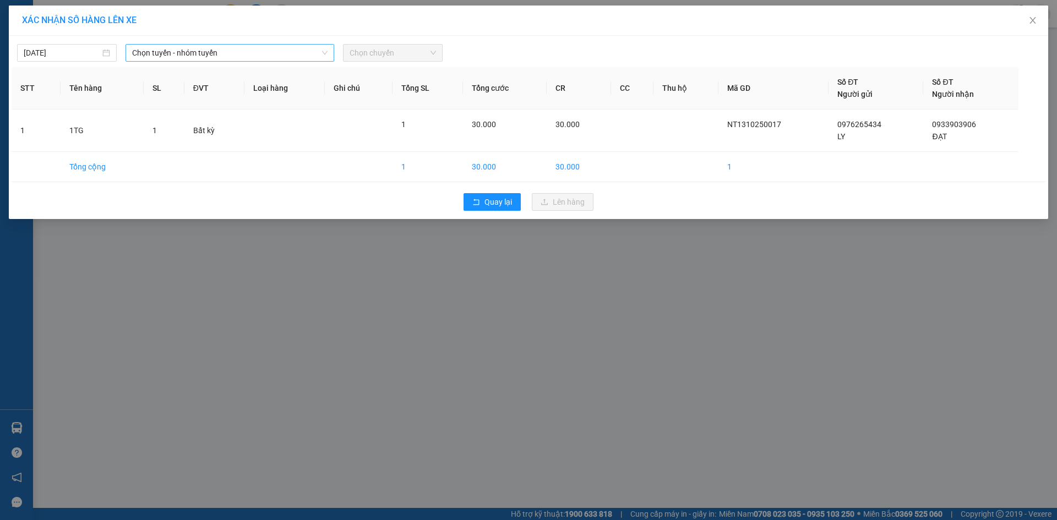
click at [170, 50] on span "Chọn tuyến - nhóm tuyến" at bounding box center [229, 53] width 195 height 17
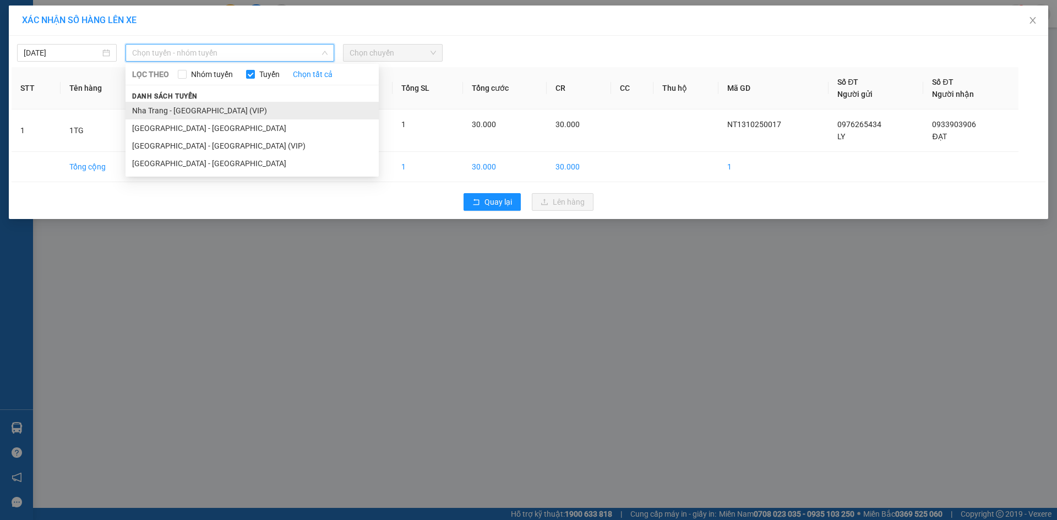
click at [192, 115] on li "Nha Trang - [GEOGRAPHIC_DATA] (VIP)" at bounding box center [252, 111] width 253 height 18
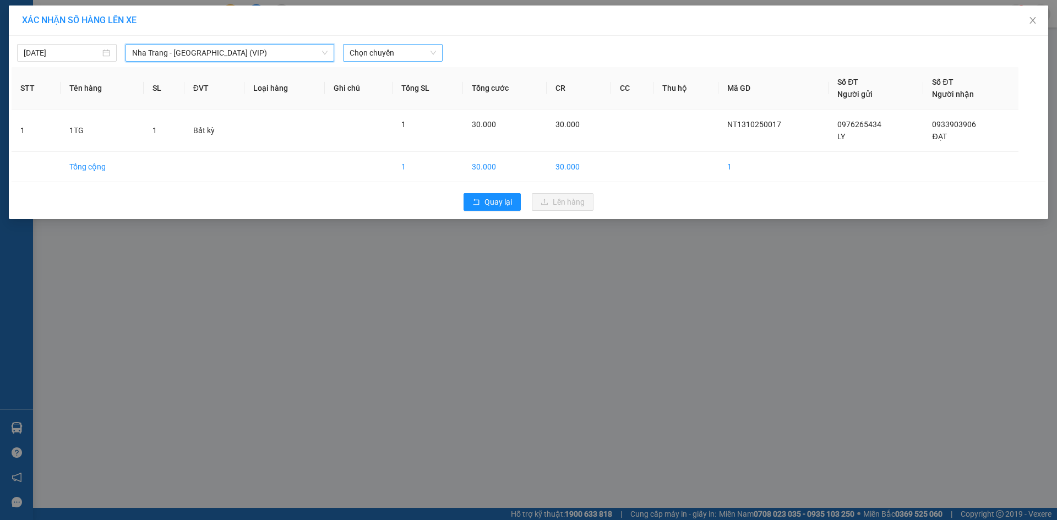
click at [352, 58] on span "Chọn chuyến" at bounding box center [393, 53] width 86 height 17
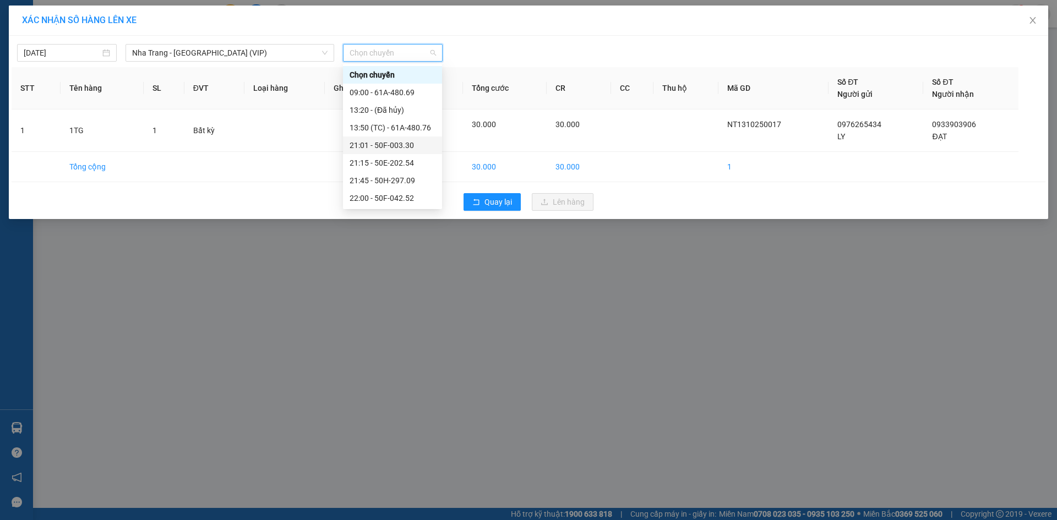
click at [370, 144] on div "21:01 - 50F-003.30" at bounding box center [393, 145] width 86 height 12
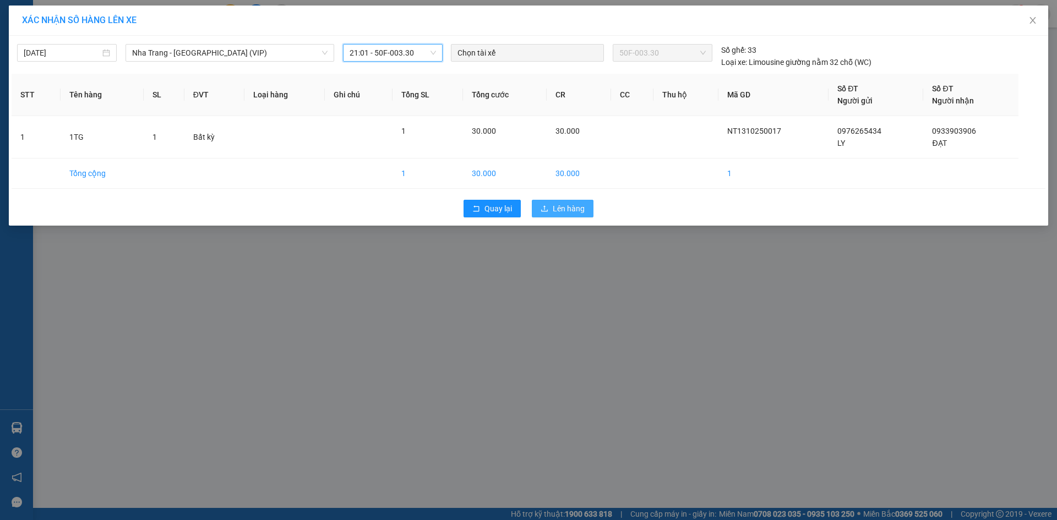
click at [543, 208] on icon "upload" at bounding box center [545, 209] width 8 height 8
